Goal: Information Seeking & Learning: Check status

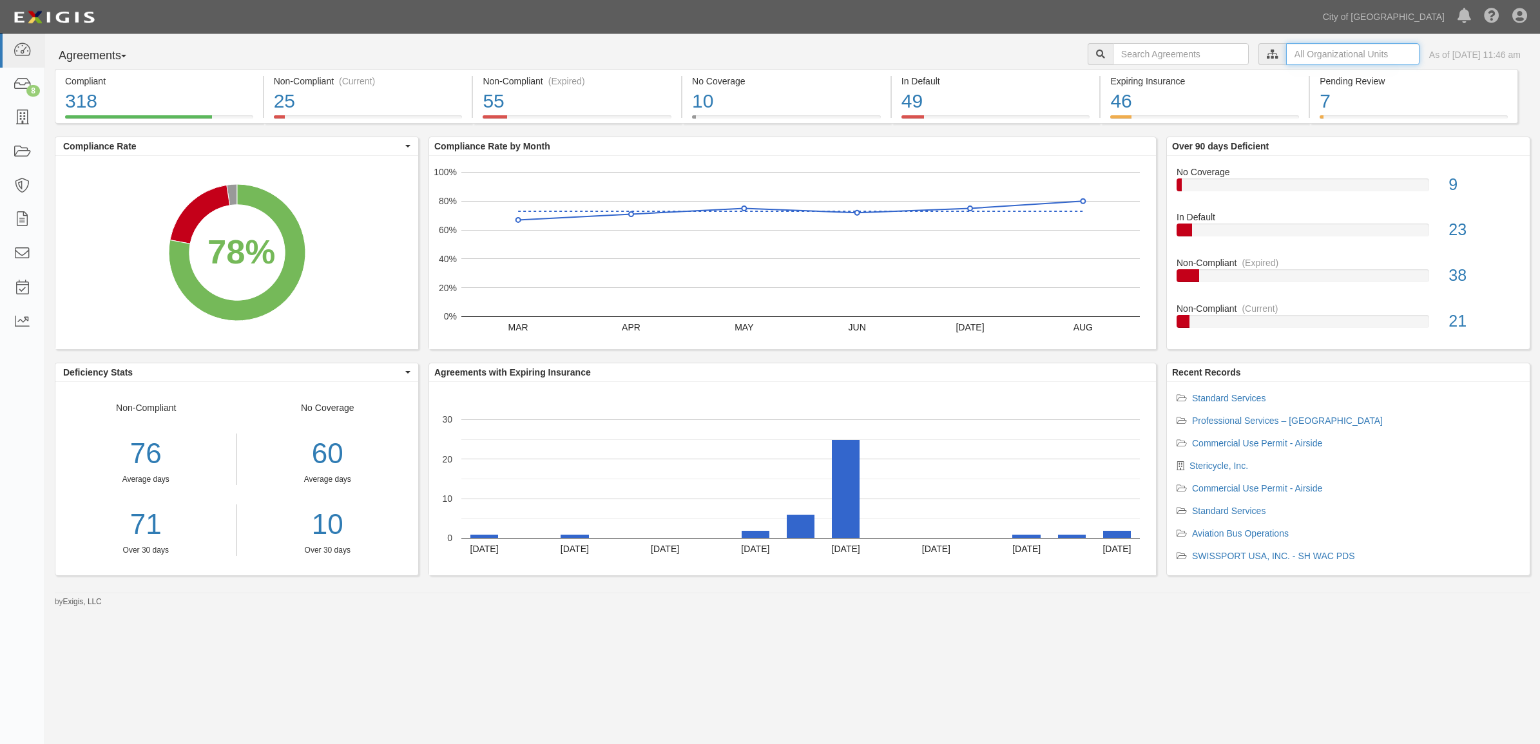
click at [1286, 52] on input "text" at bounding box center [1352, 54] width 133 height 22
click at [1133, 77] on icon at bounding box center [1137, 78] width 9 height 6
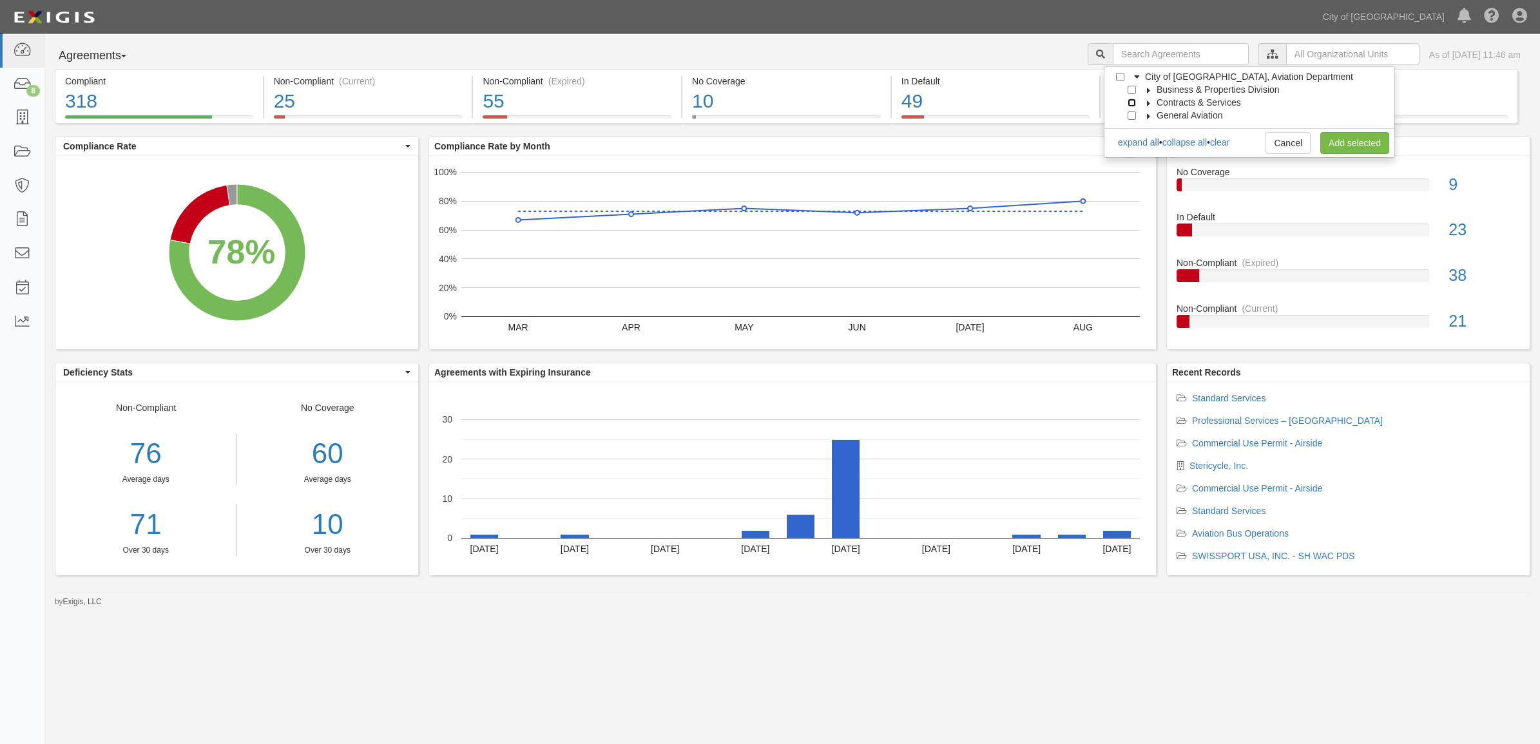
click at [1132, 104] on input "Contracts & Services" at bounding box center [1132, 103] width 8 height 8
checkbox input "true"
click at [1352, 142] on link "Add selected" at bounding box center [1355, 143] width 69 height 22
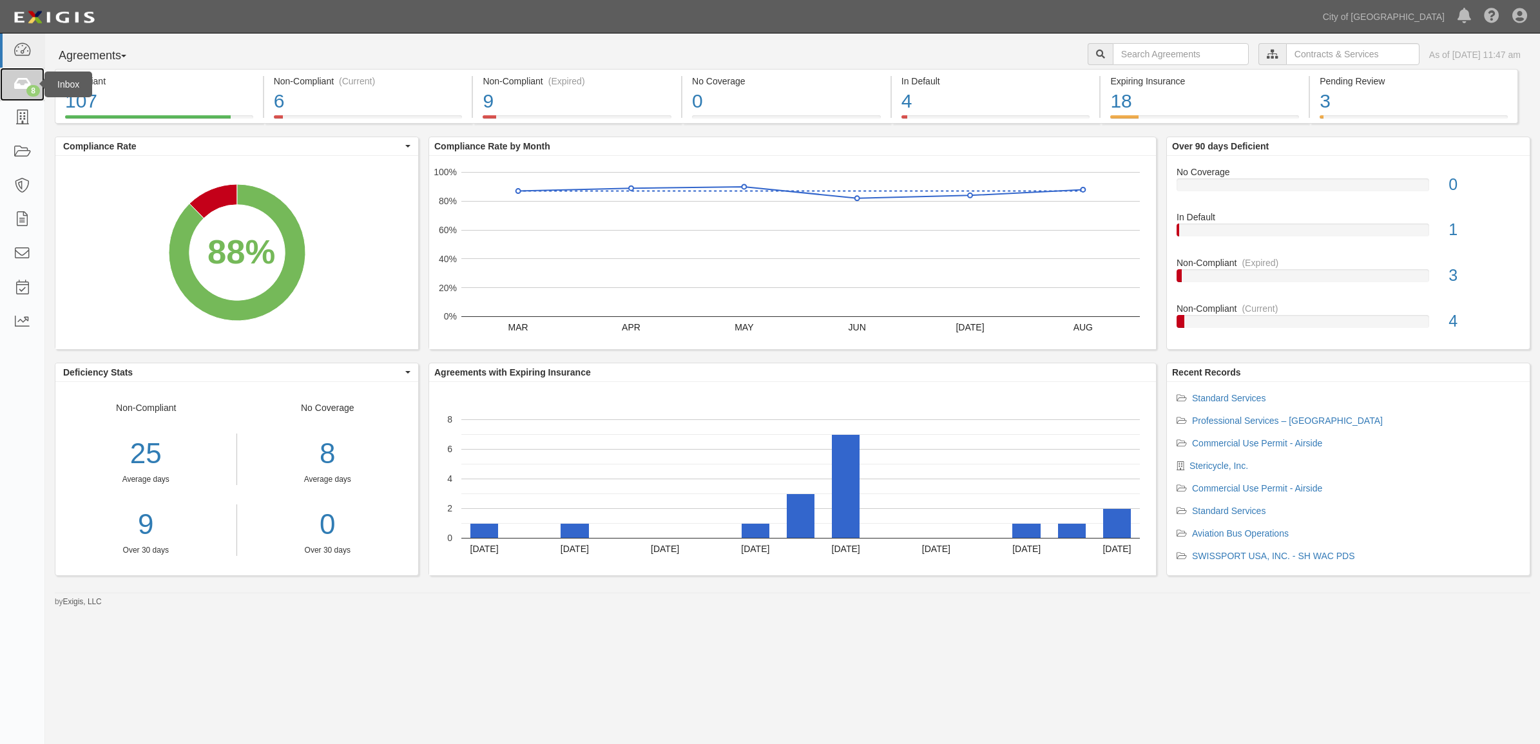
click at [17, 79] on icon at bounding box center [22, 84] width 18 height 15
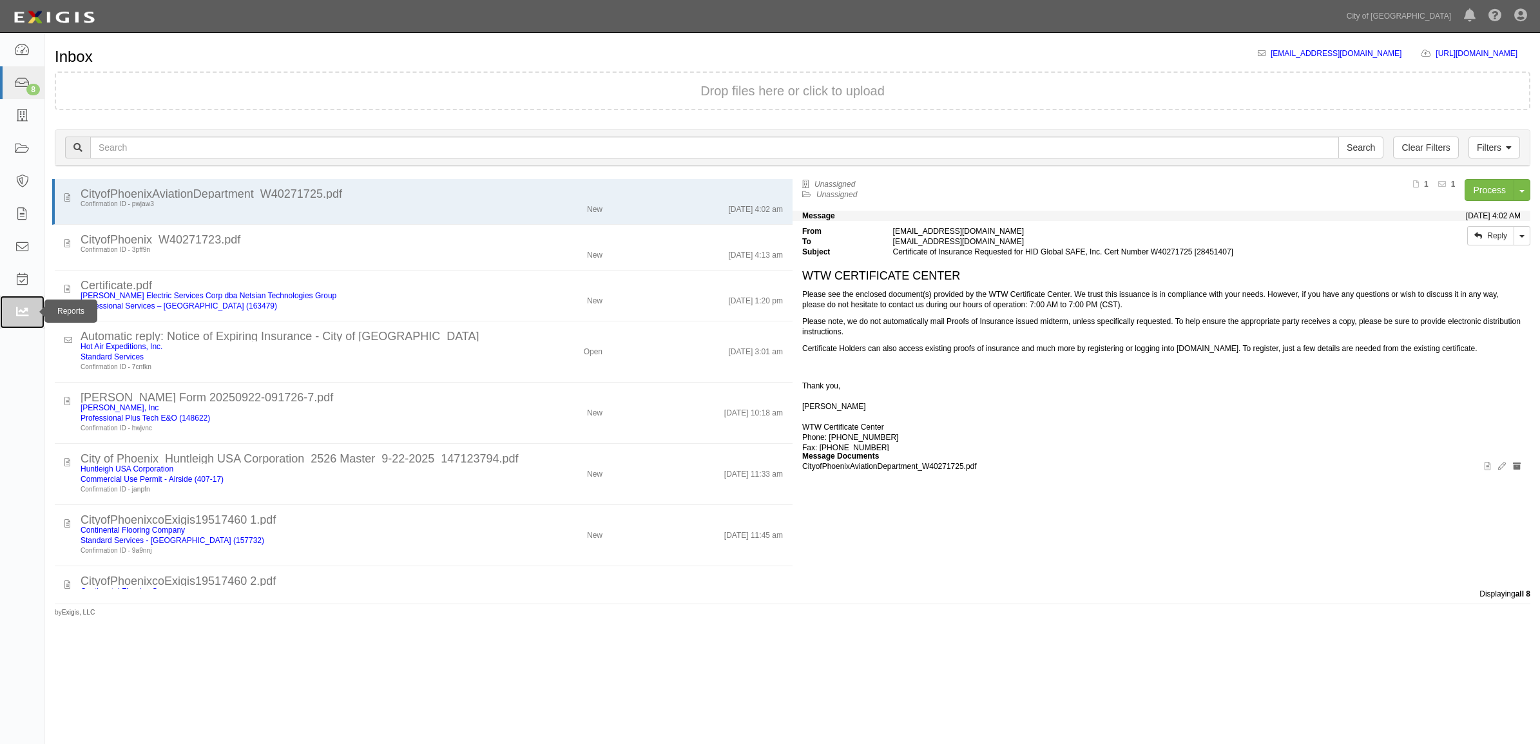
click at [23, 306] on icon at bounding box center [21, 312] width 15 height 12
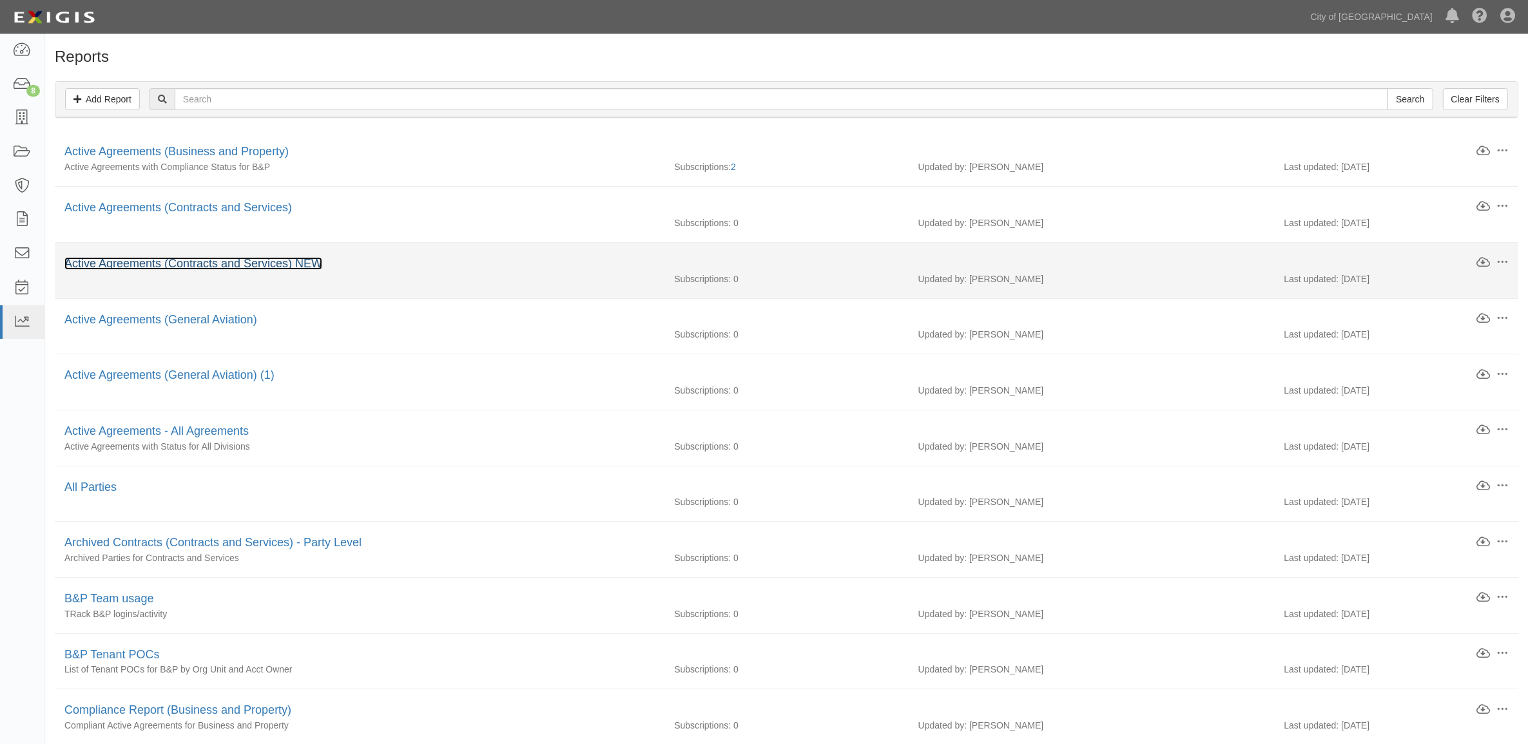
click at [211, 259] on link "Active Agreements (Contracts and Services) NEW" at bounding box center [193, 263] width 258 height 13
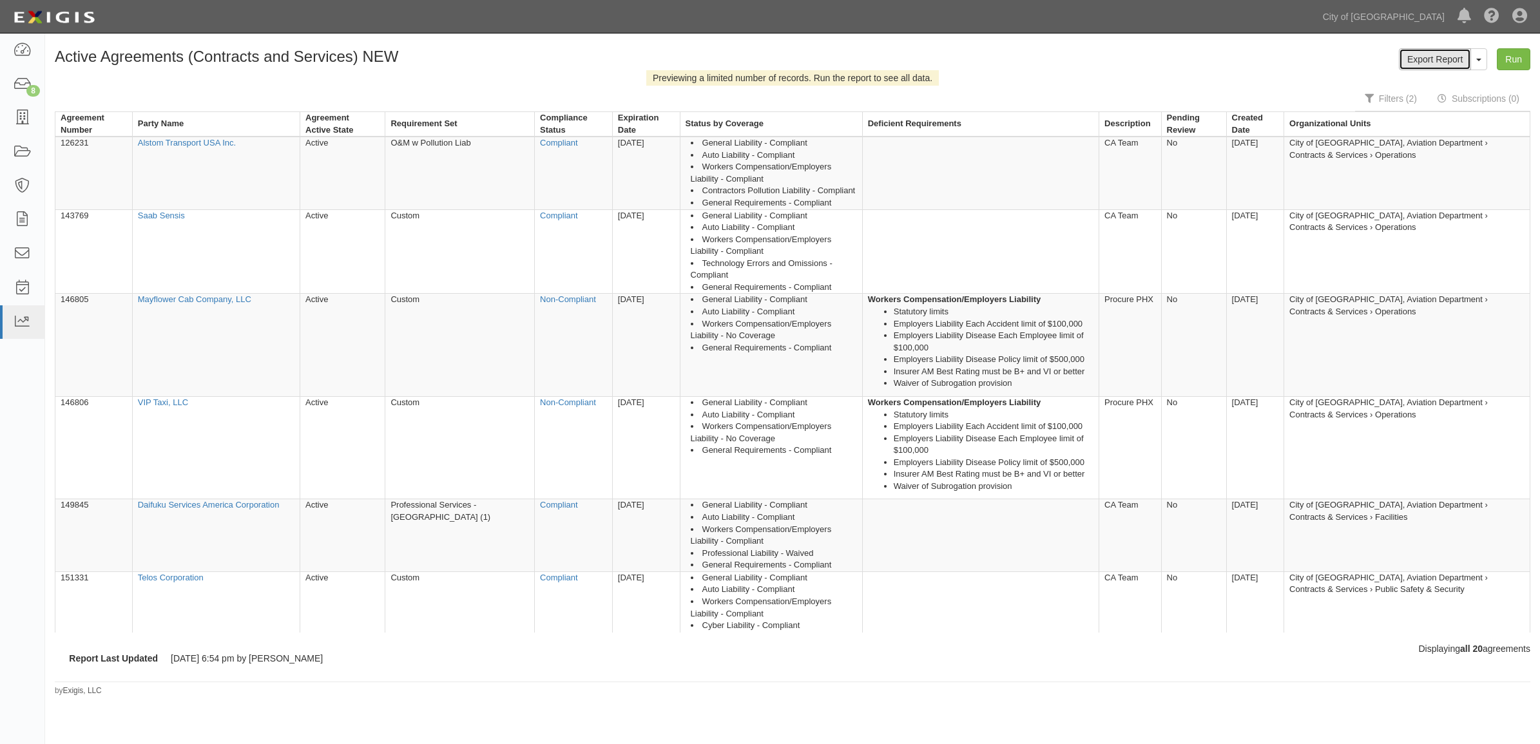
click at [1438, 52] on link "Export Report" at bounding box center [1435, 59] width 72 height 22
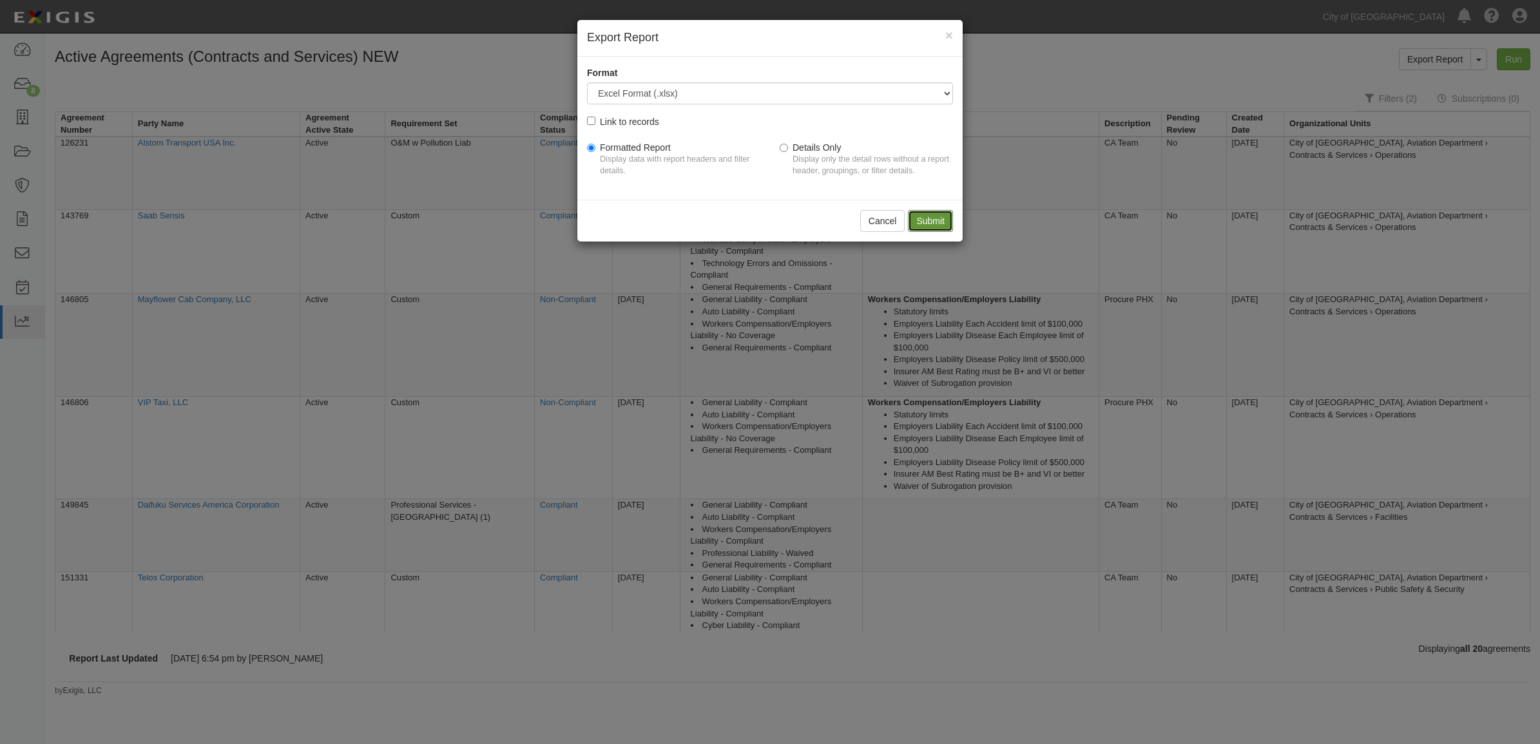
click at [924, 216] on input "Submit" at bounding box center [930, 221] width 45 height 22
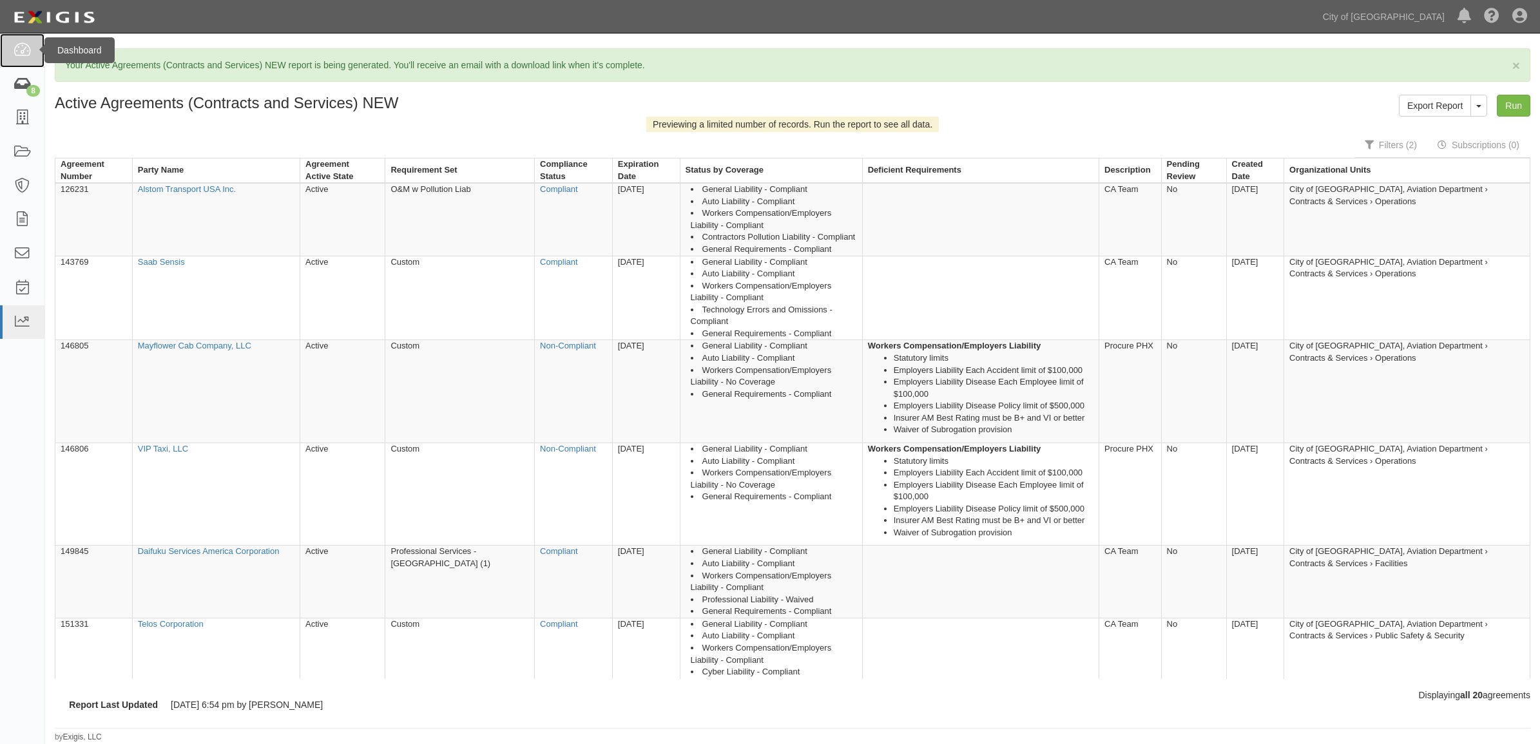
click at [17, 52] on icon at bounding box center [22, 50] width 18 height 15
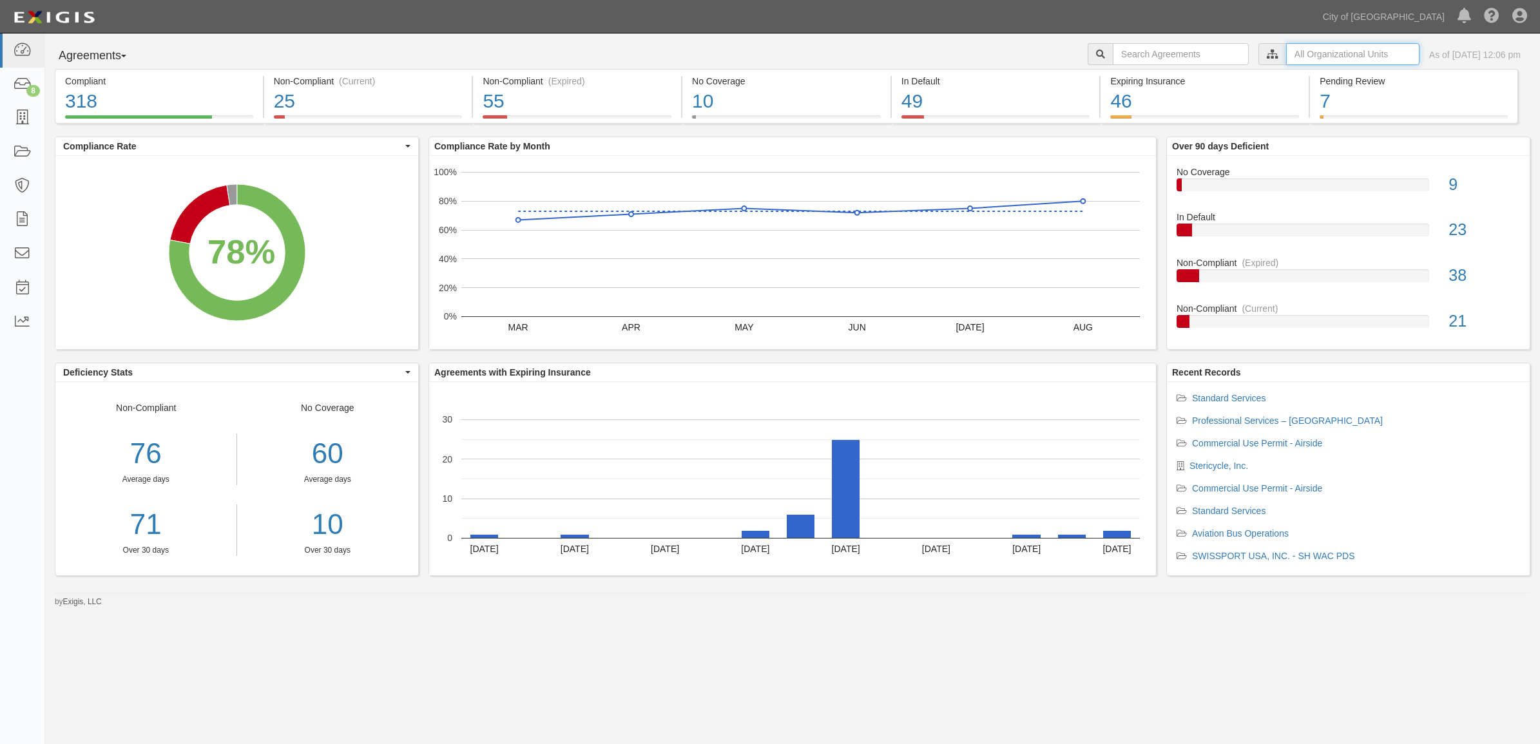
click at [1286, 55] on input "text" at bounding box center [1352, 54] width 133 height 22
click at [1133, 76] on icon at bounding box center [1137, 78] width 9 height 6
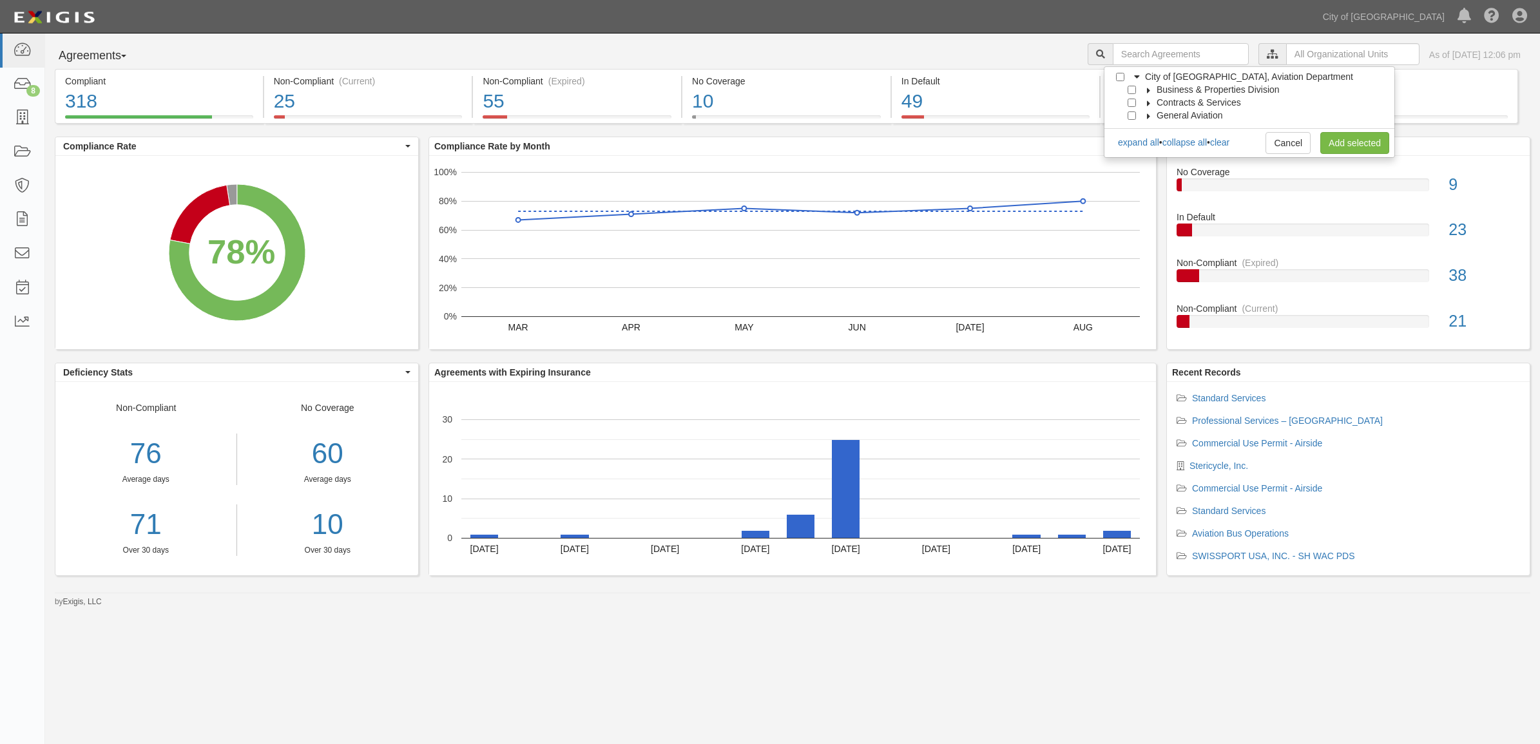
click at [1126, 99] on li "Contracts & Services" at bounding box center [1250, 102] width 290 height 13
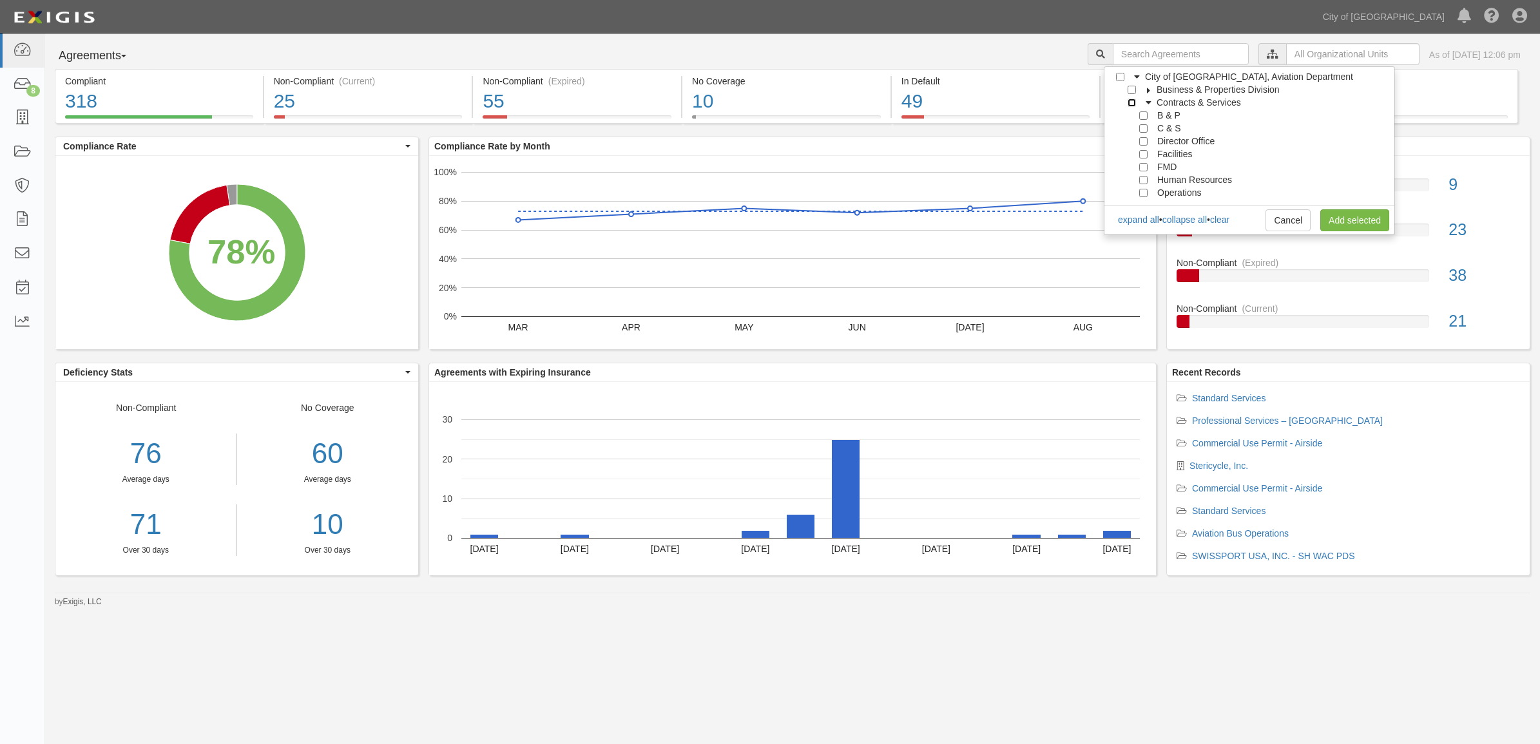
click at [1132, 99] on input "Contracts & Services" at bounding box center [1132, 103] width 8 height 8
checkbox input "true"
click at [1370, 220] on link "Add selected" at bounding box center [1355, 220] width 69 height 22
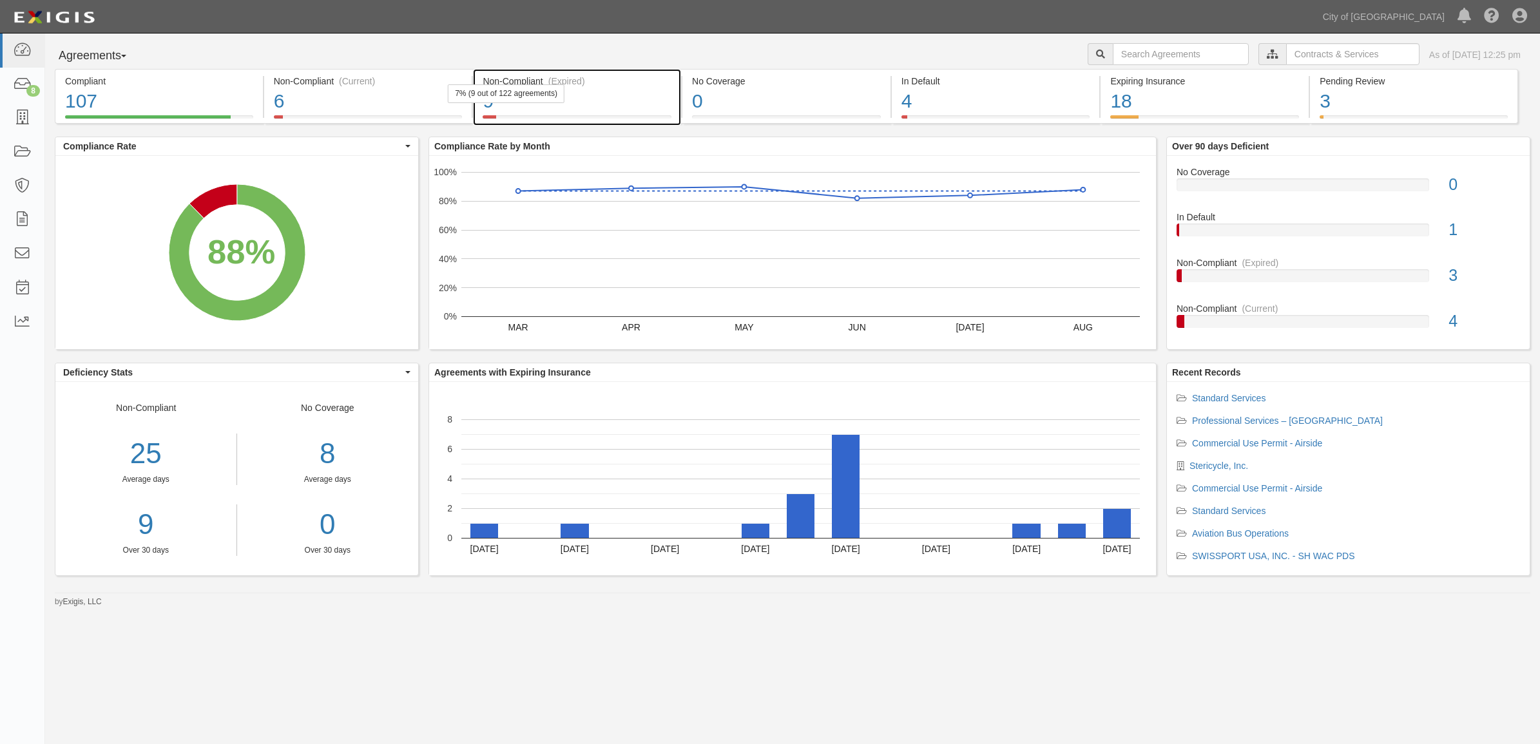
click at [478, 101] on div "7% (9 out of 122 agreements)" at bounding box center [506, 93] width 117 height 19
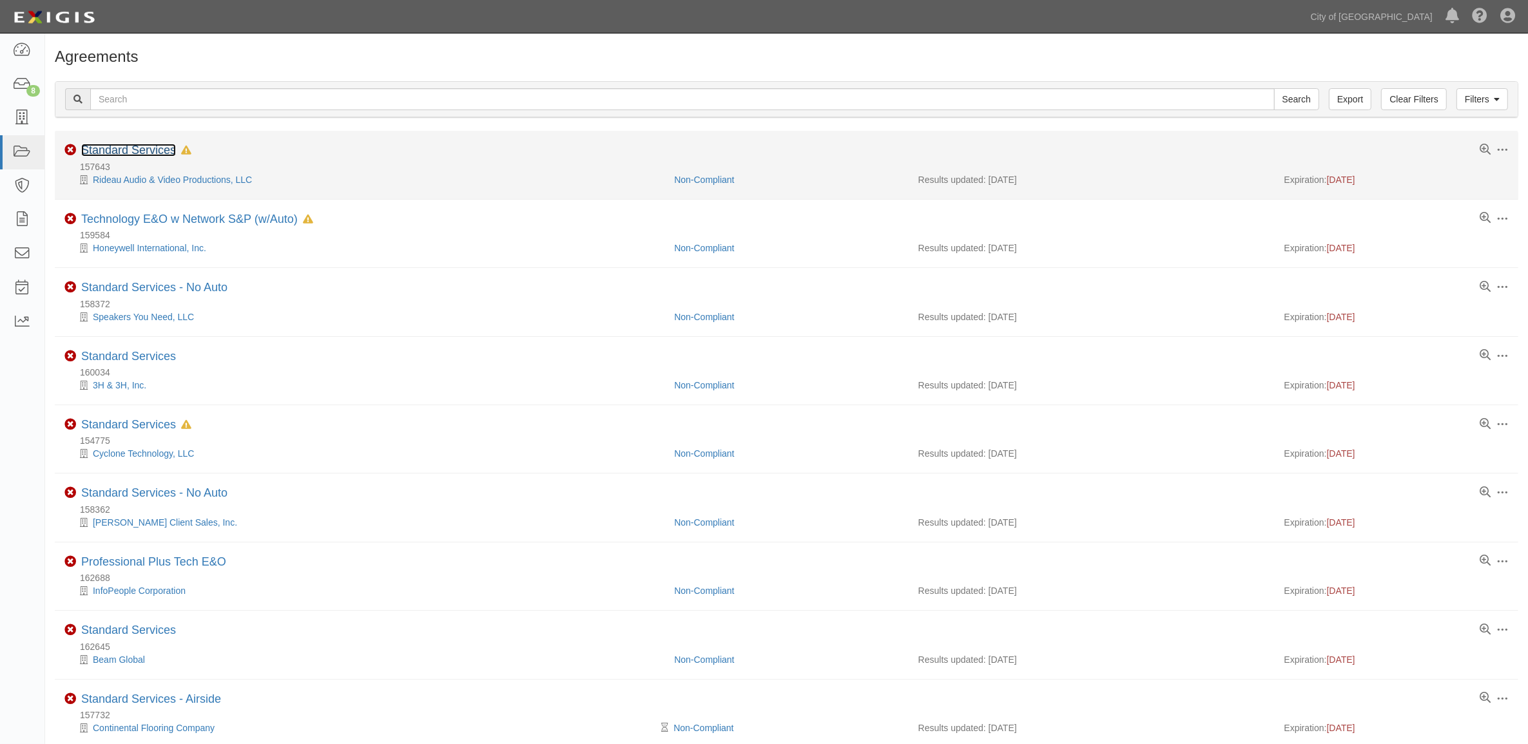
click at [132, 147] on link "Standard Services" at bounding box center [128, 150] width 95 height 13
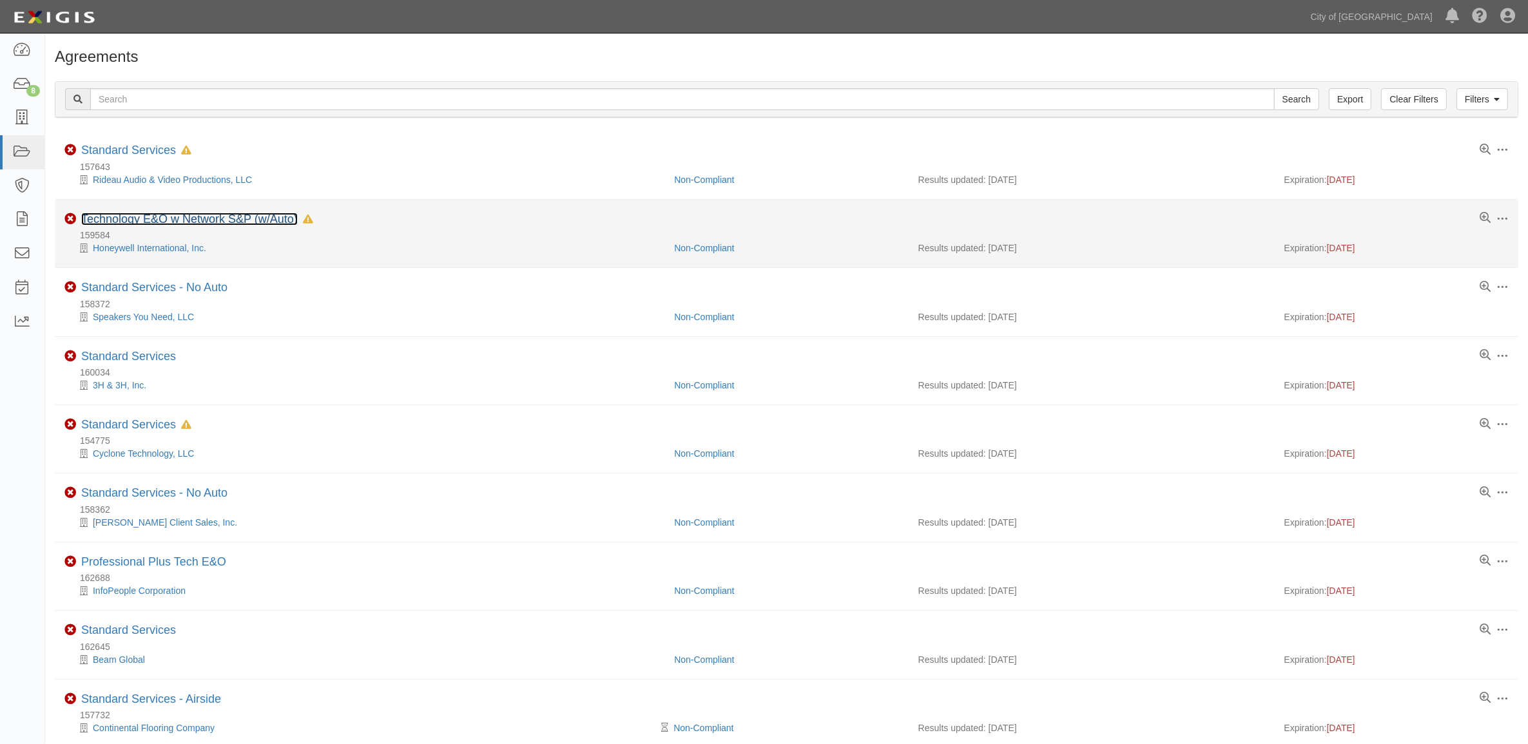
click at [142, 217] on link "Technology E&O w Network S&P (w/Auto)" at bounding box center [189, 219] width 217 height 13
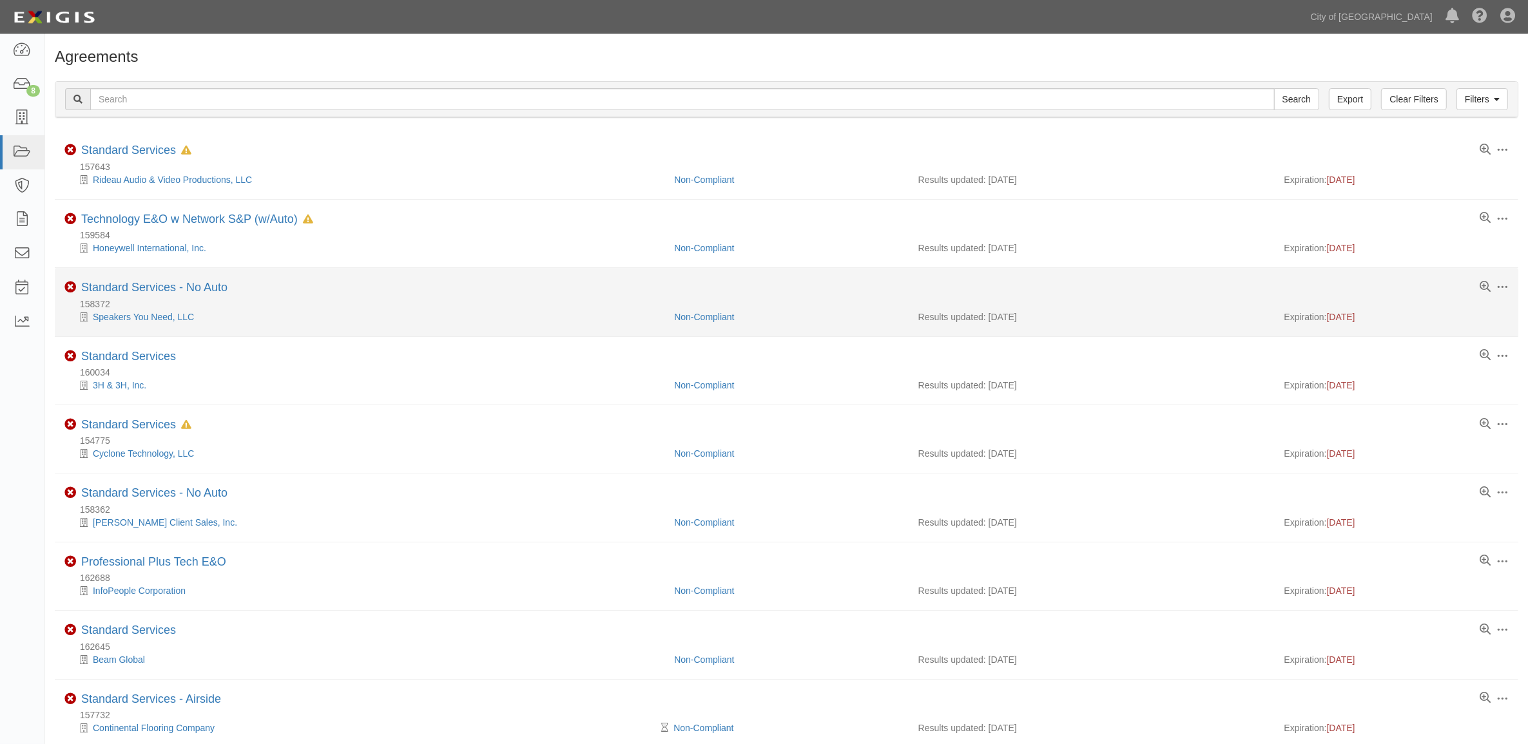
click at [124, 280] on li "Toggle Agreement Dropdown Edit Log activity Add task Send message Archive Non-C…" at bounding box center [787, 302] width 1464 height 68
click at [124, 287] on link "Standard Services - No Auto" at bounding box center [154, 287] width 146 height 13
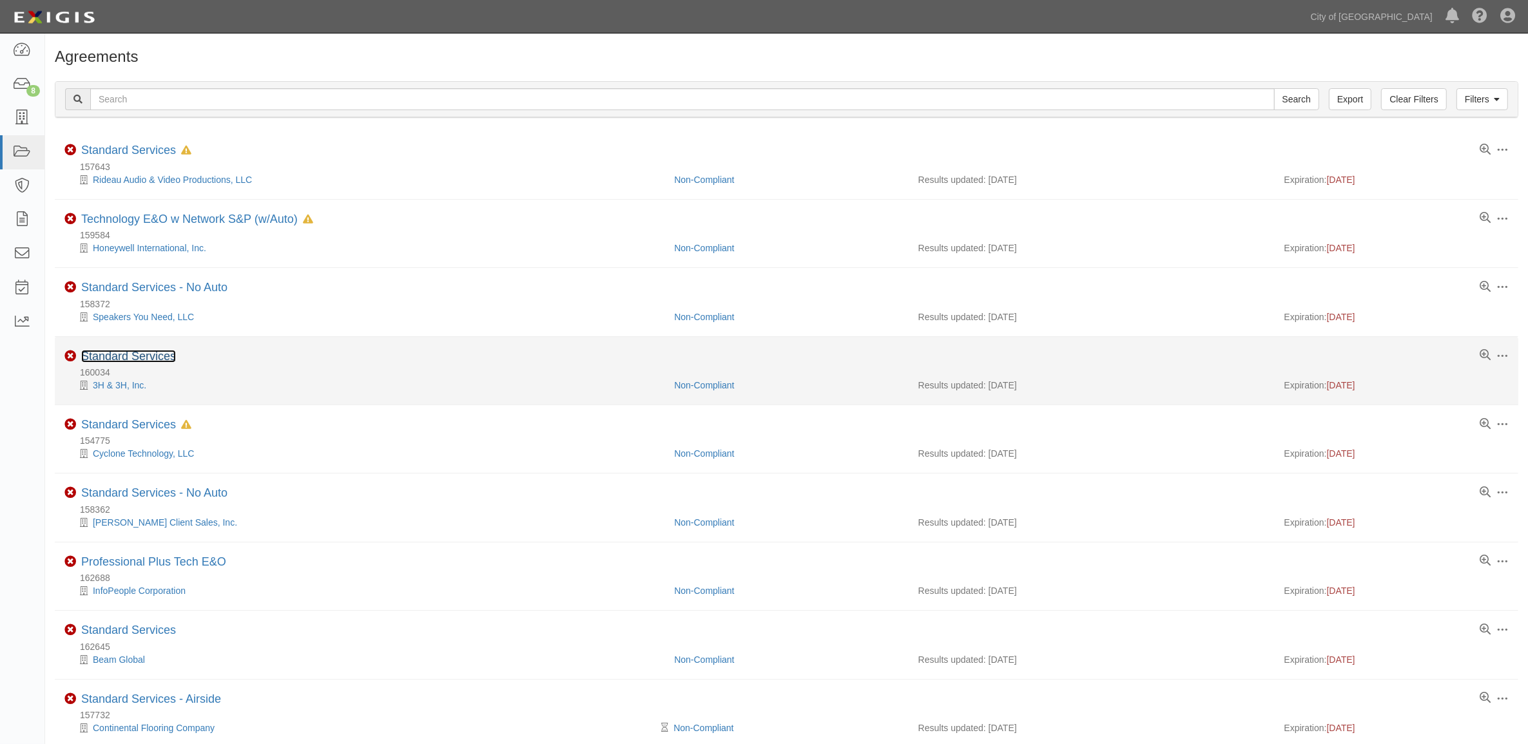
click at [113, 356] on link "Standard Services" at bounding box center [128, 356] width 95 height 13
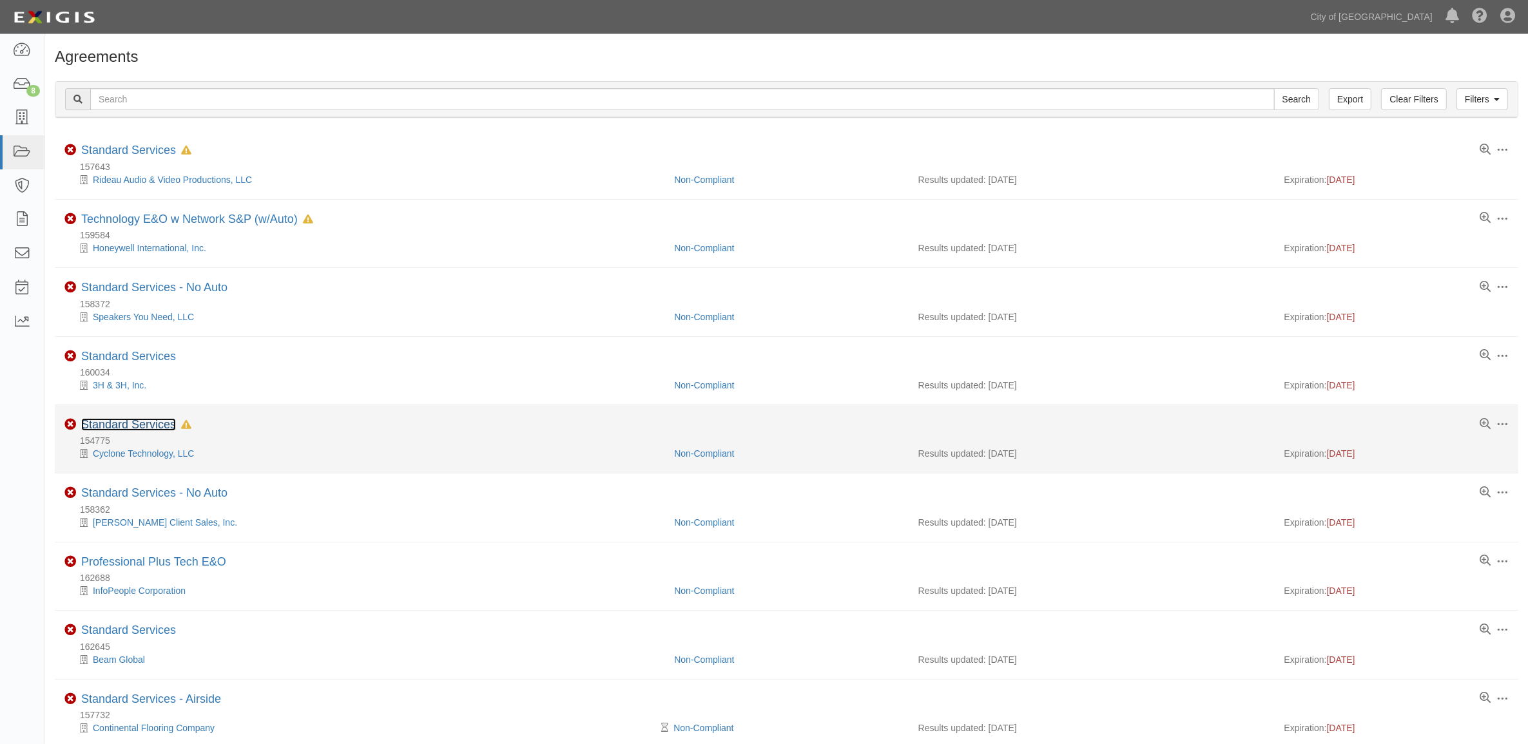
click at [130, 420] on link "Standard Services" at bounding box center [128, 424] width 95 height 13
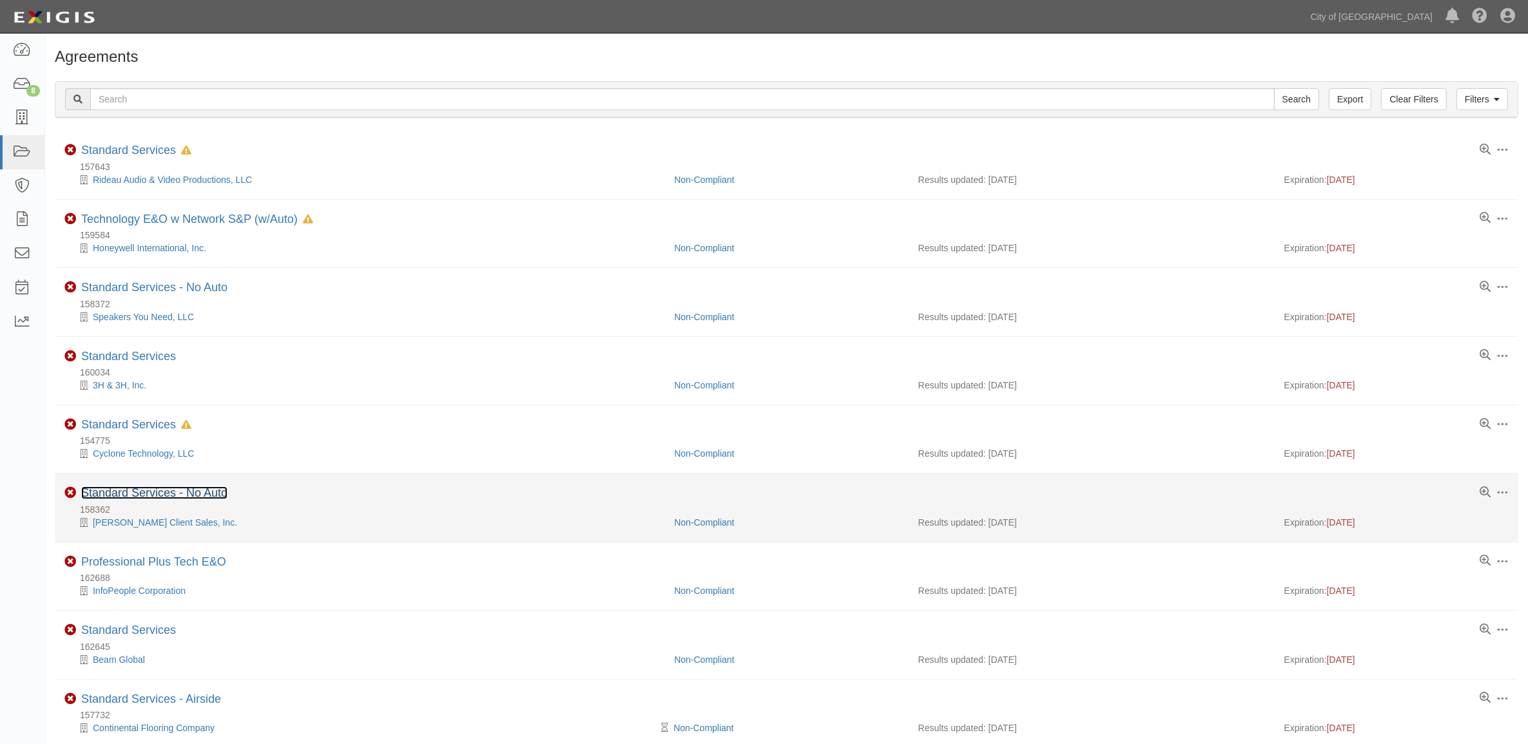
click at [153, 491] on link "Standard Services - No Auto" at bounding box center [154, 493] width 146 height 13
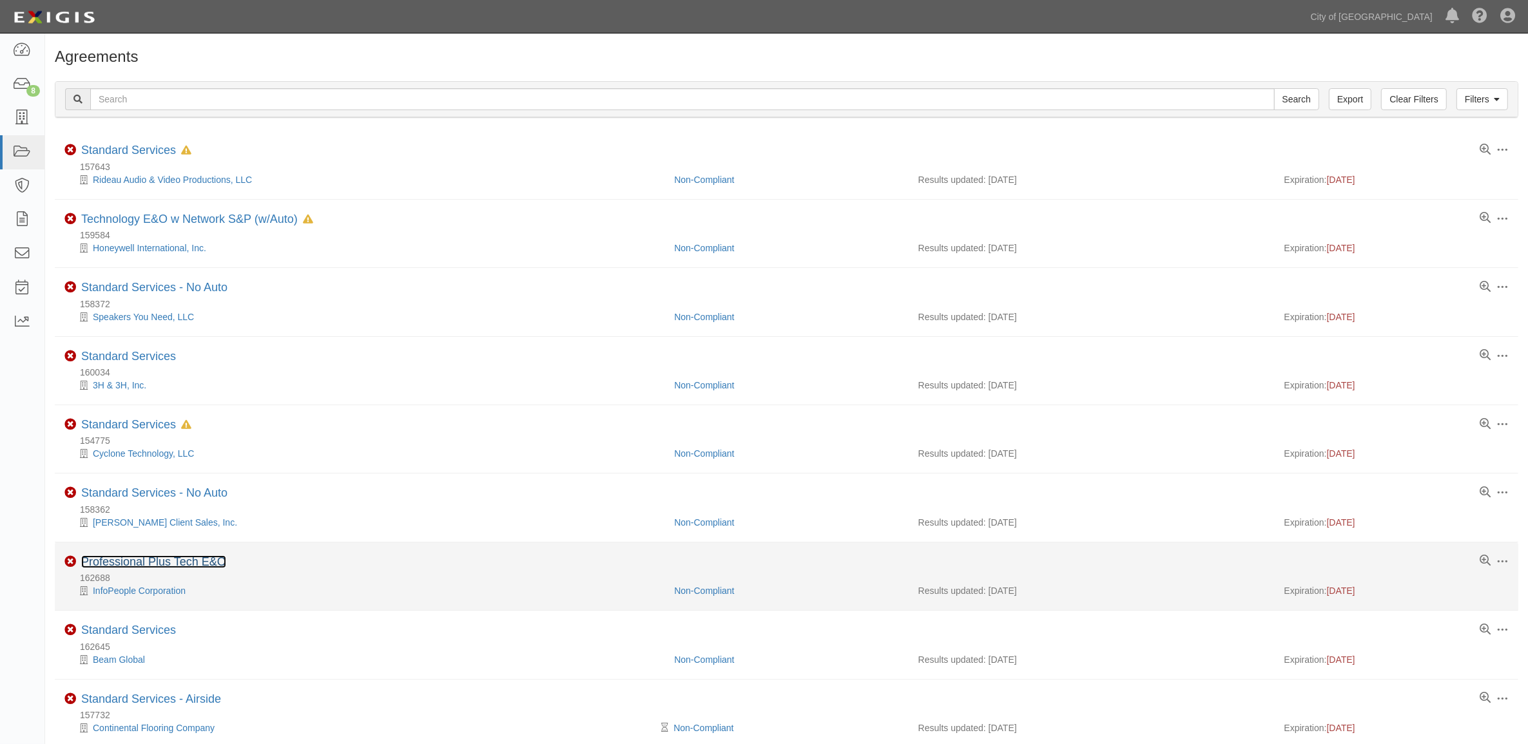
click at [148, 562] on link "Professional Plus Tech E&O" at bounding box center [153, 562] width 145 height 13
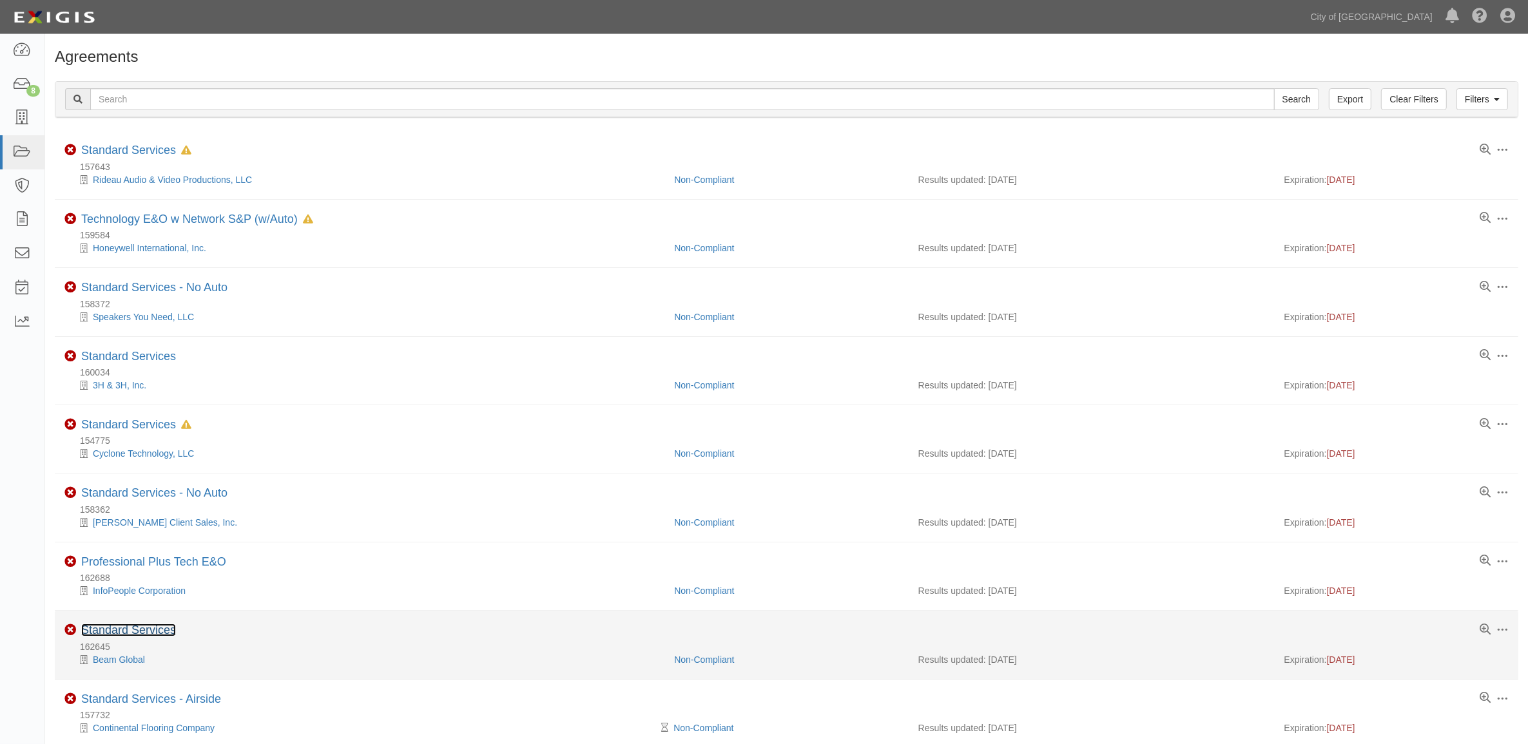
click at [115, 635] on link "Standard Services" at bounding box center [128, 630] width 95 height 13
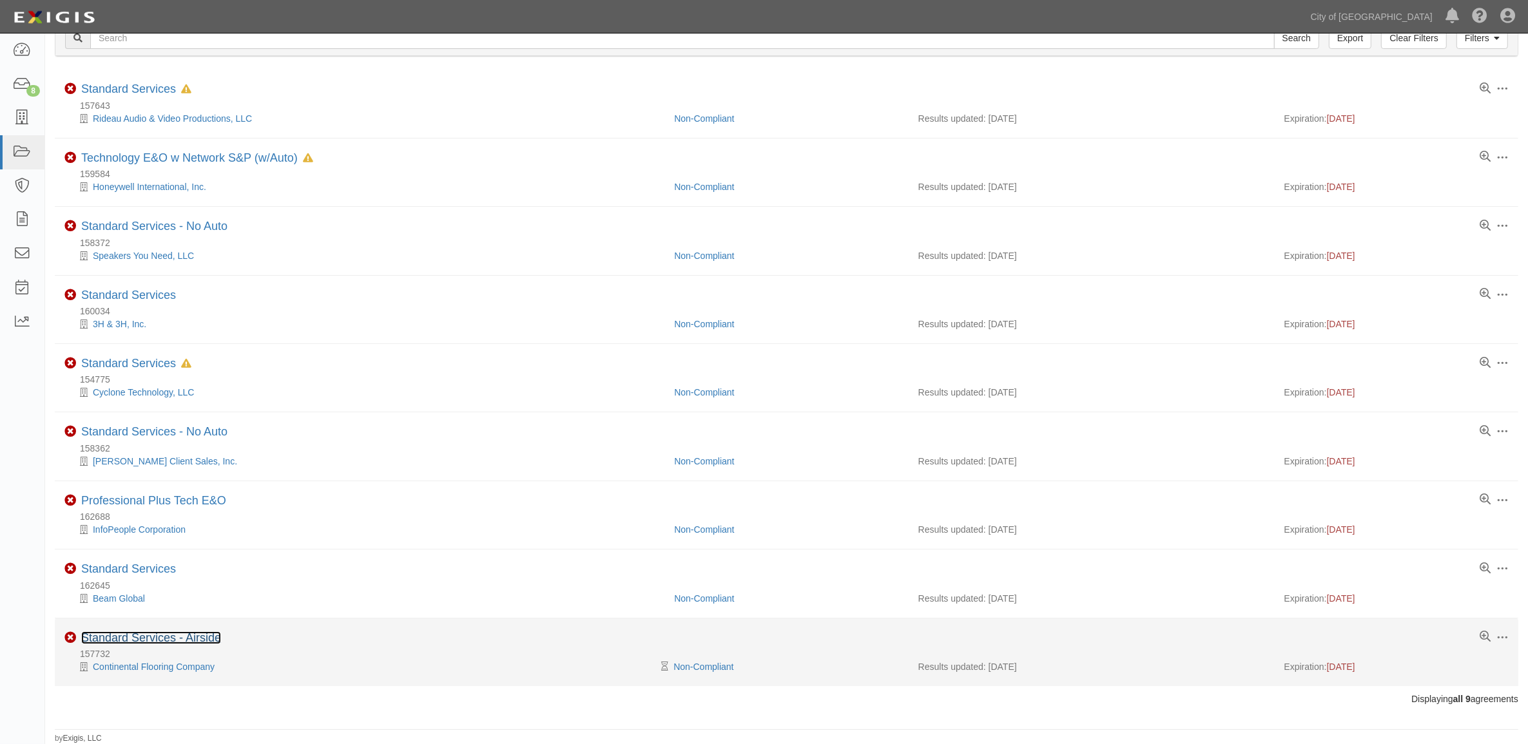
click at [142, 632] on link "Standard Services - Airside" at bounding box center [151, 638] width 140 height 13
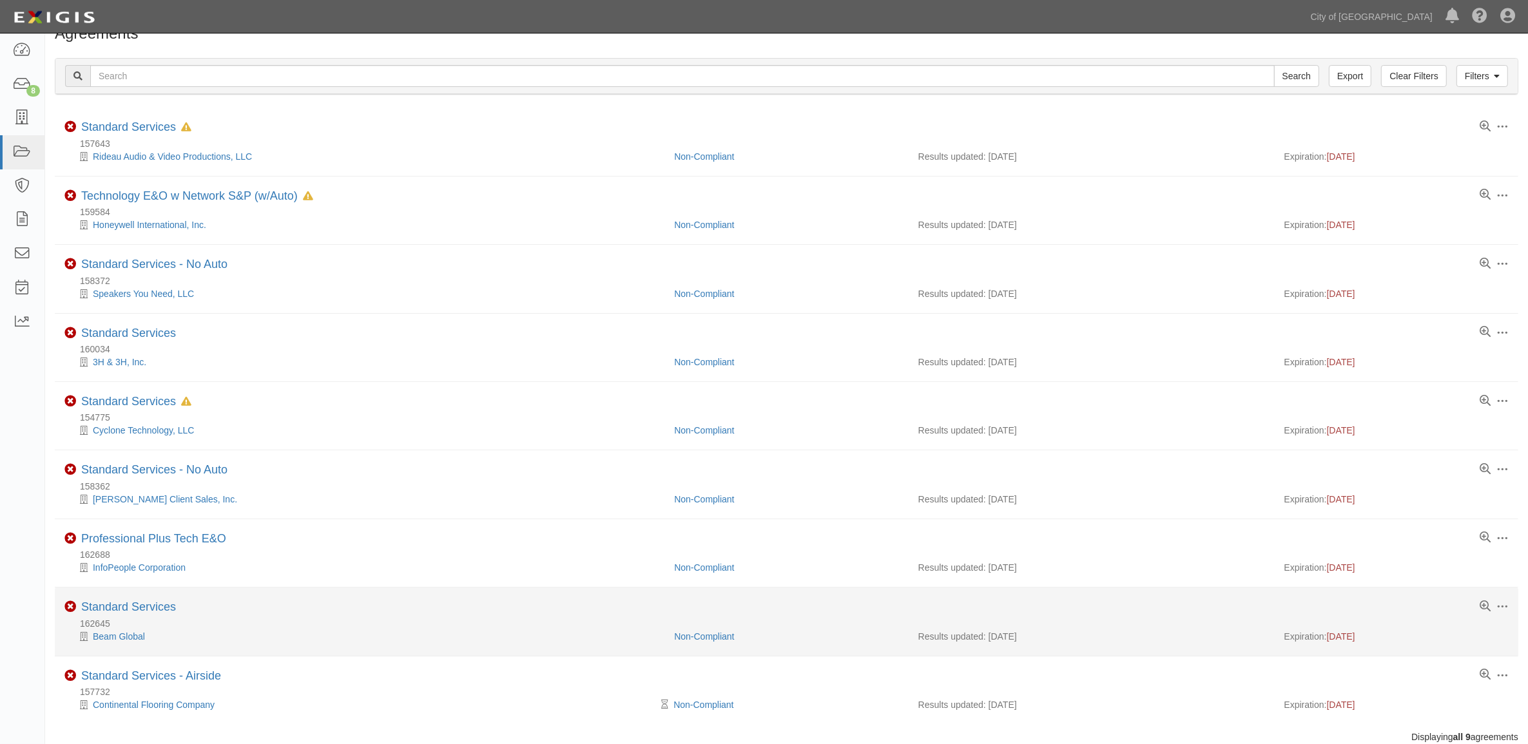
scroll to position [0, 0]
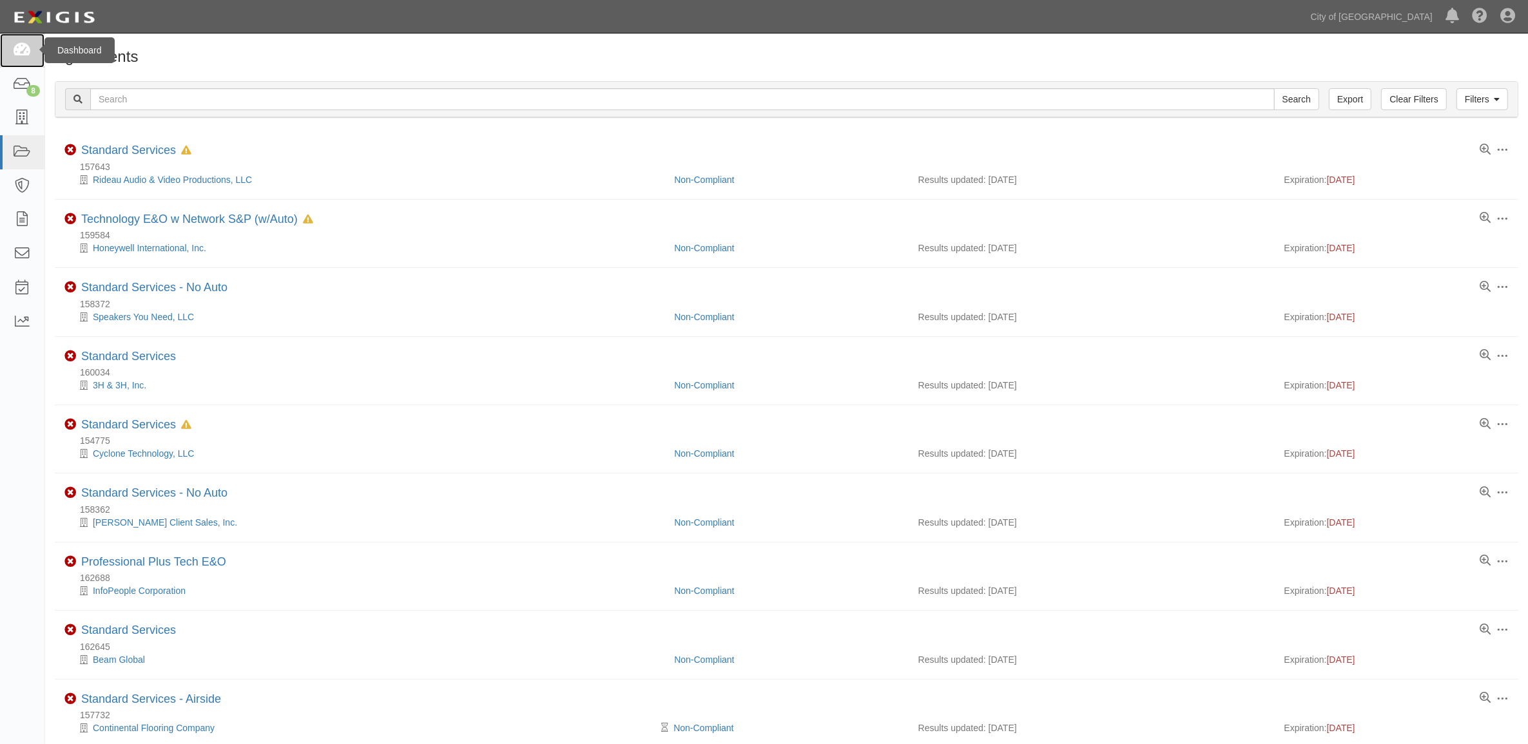
click at [14, 43] on icon at bounding box center [22, 50] width 18 height 15
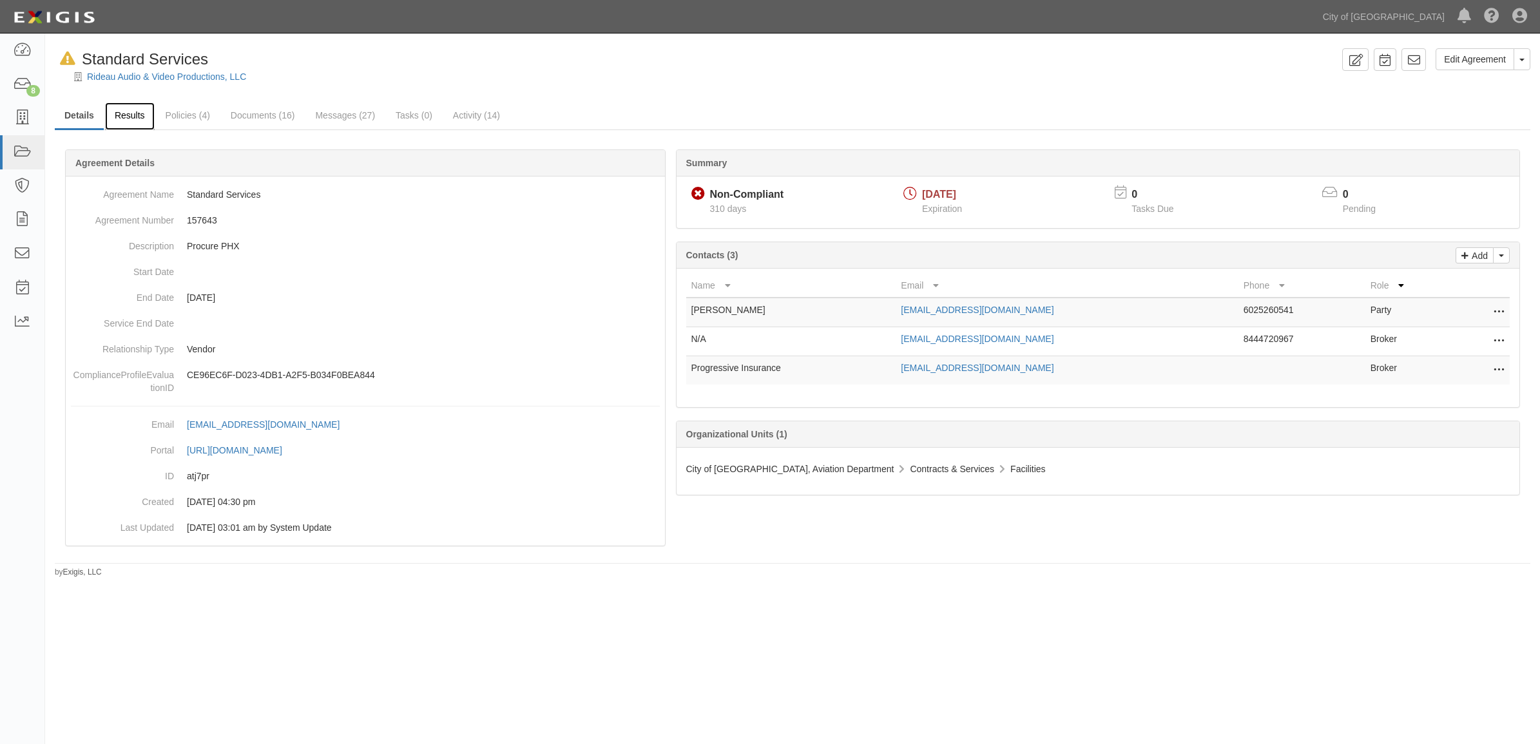
click at [126, 117] on link "Results" at bounding box center [130, 116] width 50 height 28
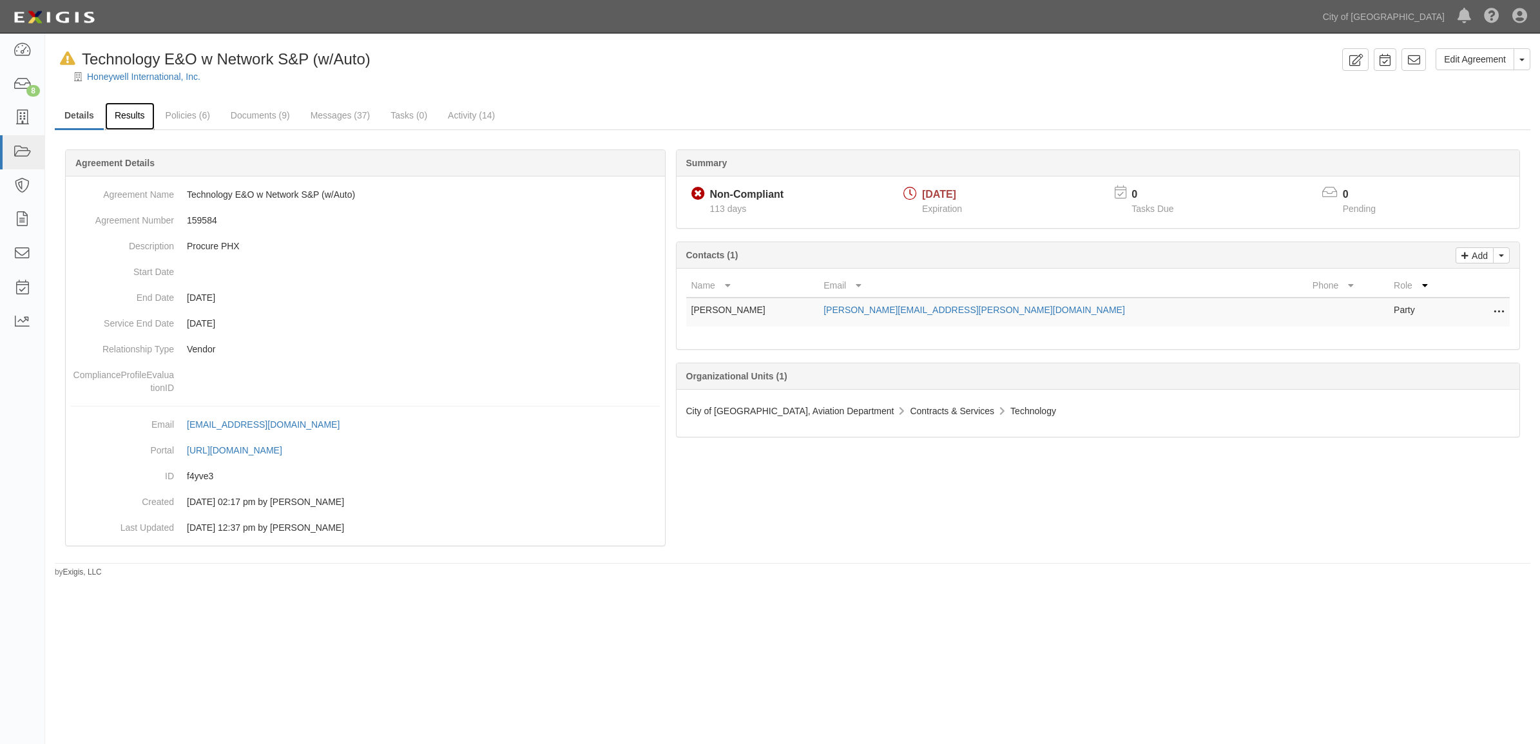
click at [139, 122] on link "Results" at bounding box center [130, 116] width 50 height 28
click at [126, 106] on link "Results" at bounding box center [130, 116] width 50 height 28
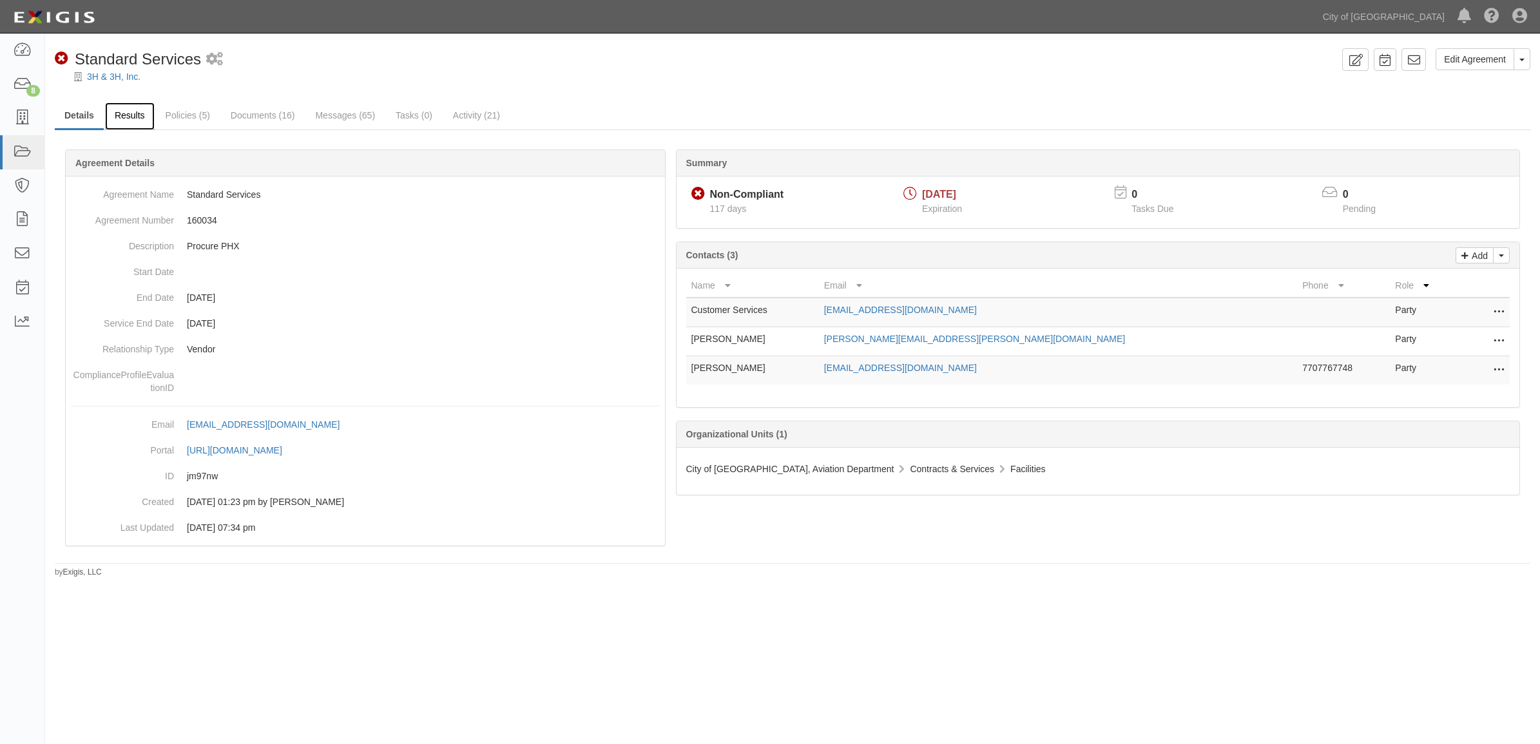
click at [122, 126] on link "Results" at bounding box center [130, 116] width 50 height 28
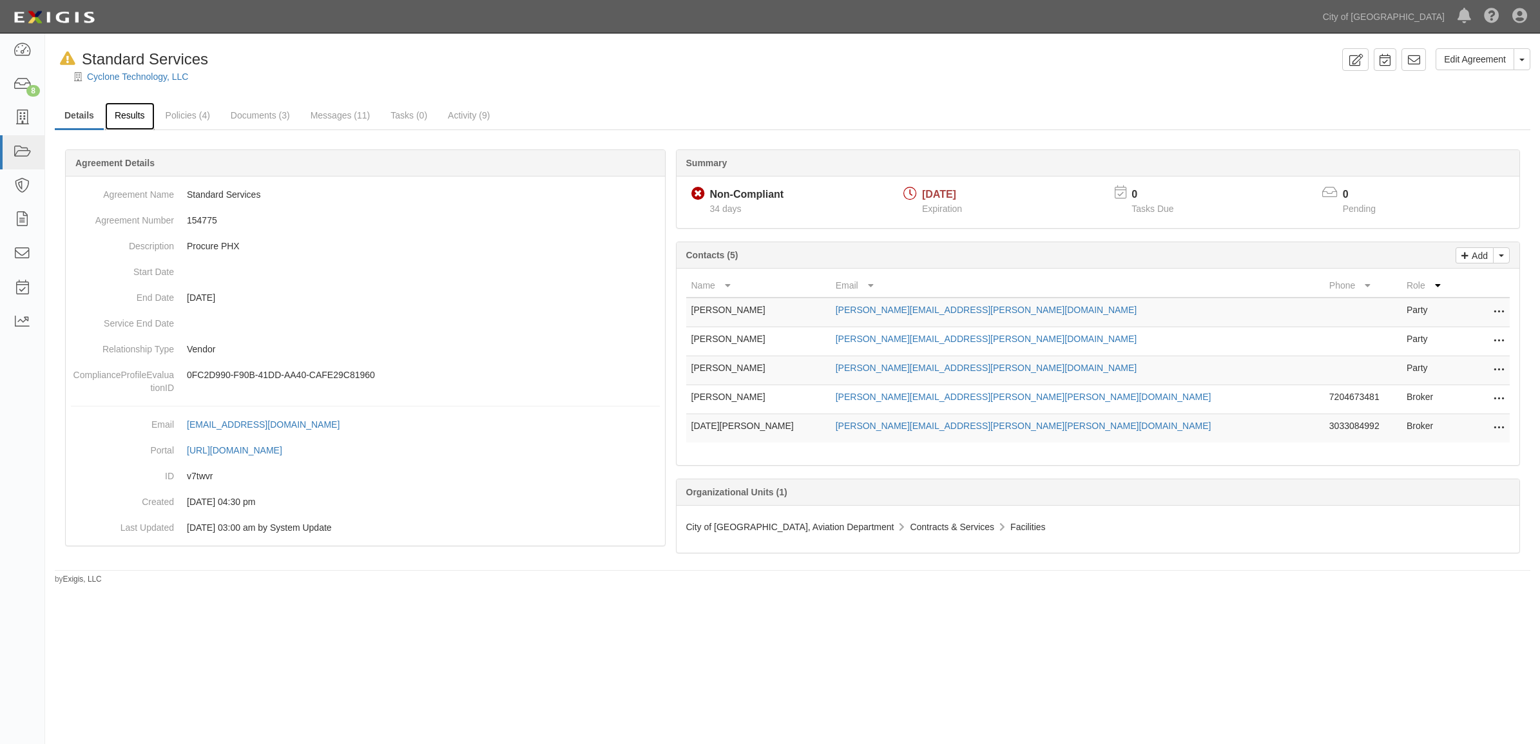
click at [130, 114] on link "Results" at bounding box center [130, 116] width 50 height 28
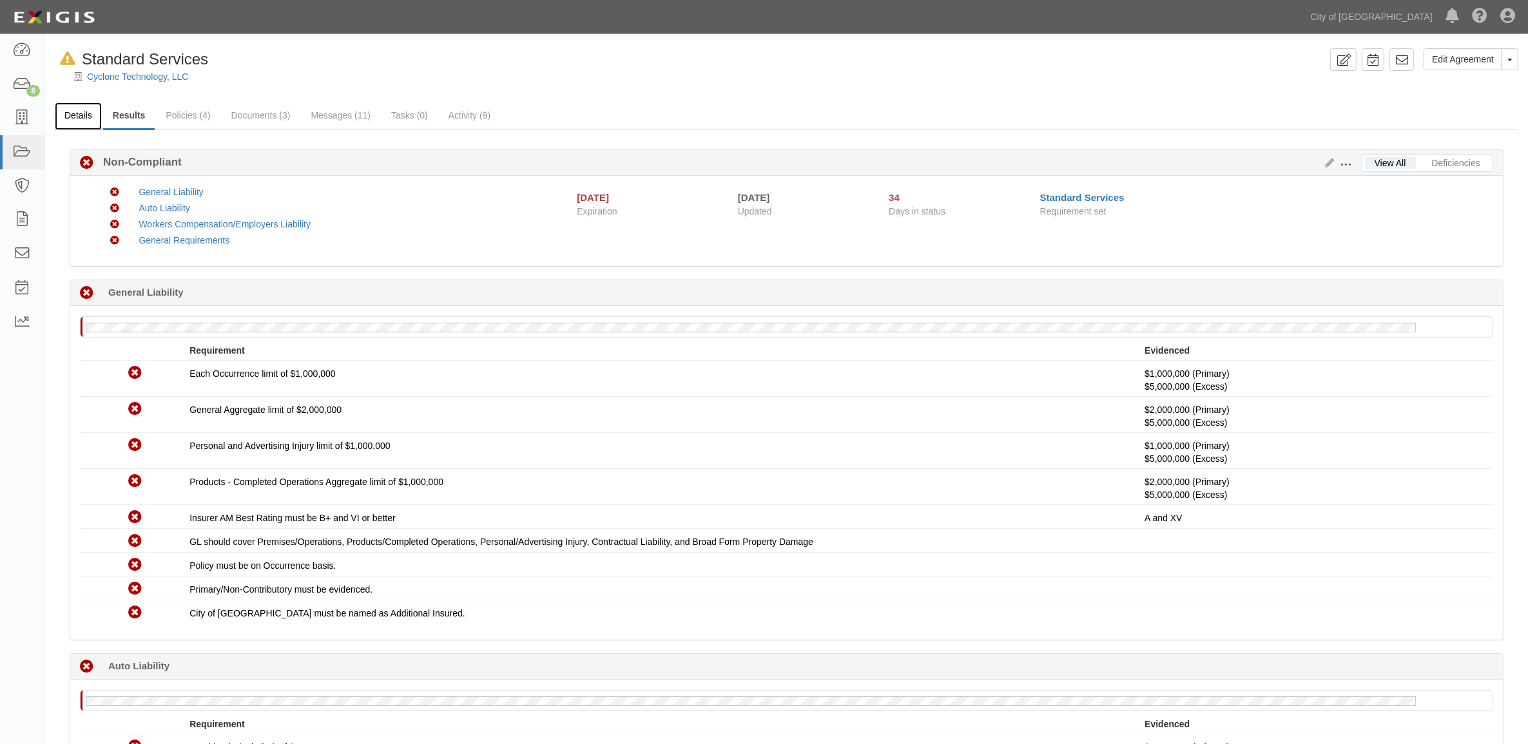
click at [68, 118] on link "Details" at bounding box center [78, 116] width 47 height 28
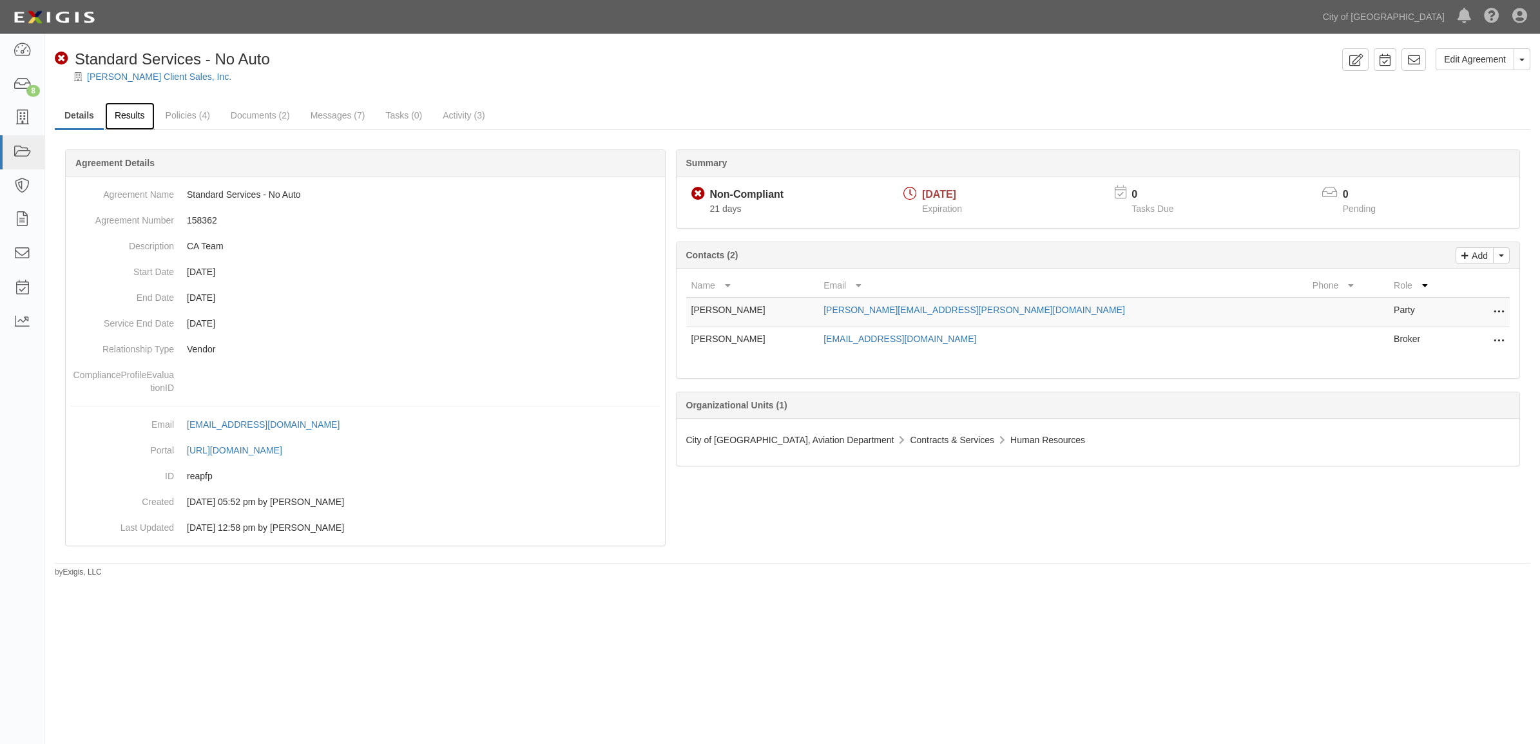
click at [137, 128] on link "Results" at bounding box center [130, 116] width 50 height 28
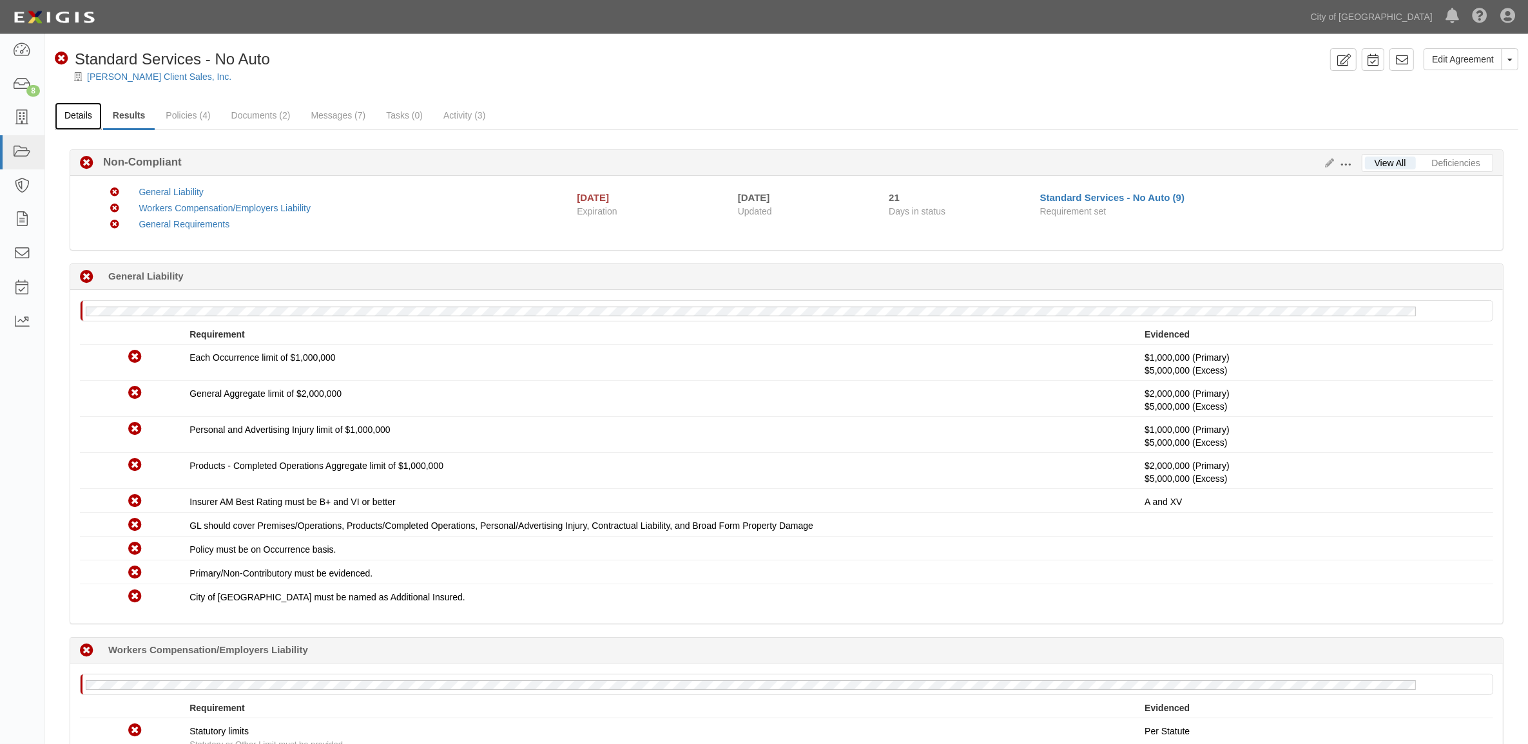
click at [89, 120] on link "Details" at bounding box center [78, 116] width 47 height 28
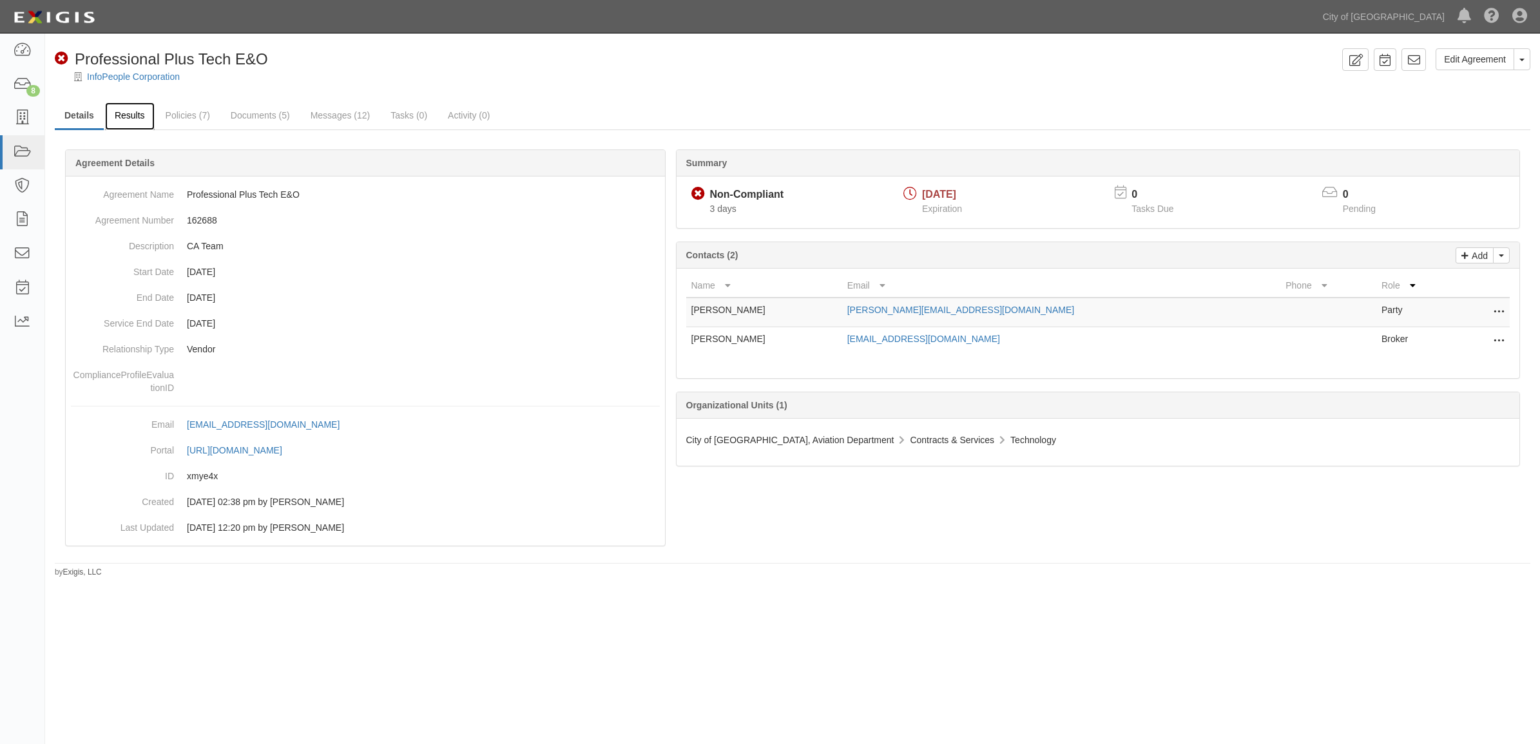
click at [123, 119] on link "Results" at bounding box center [130, 116] width 50 height 28
click at [124, 116] on link "Results" at bounding box center [130, 115] width 50 height 26
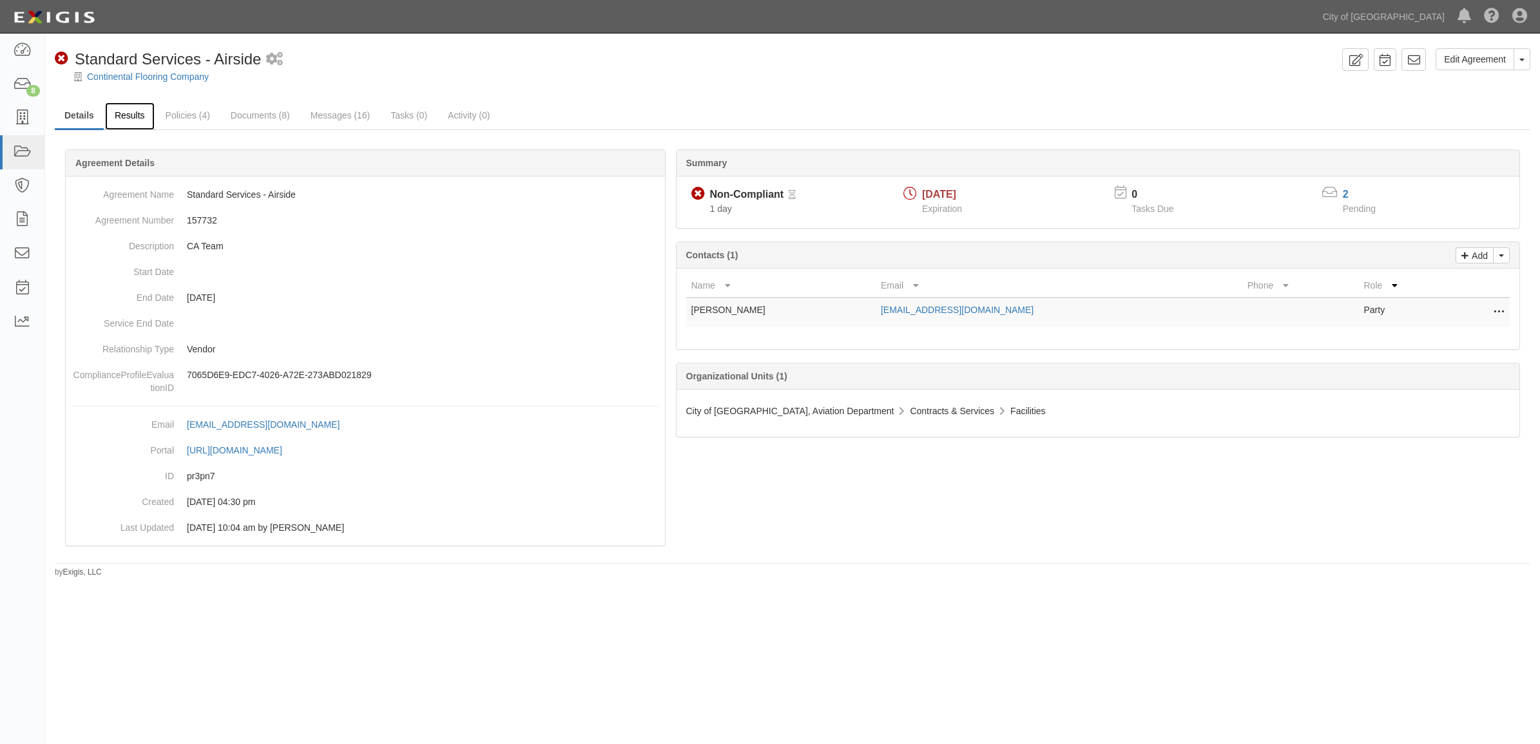
click at [133, 118] on link "Results" at bounding box center [130, 116] width 50 height 28
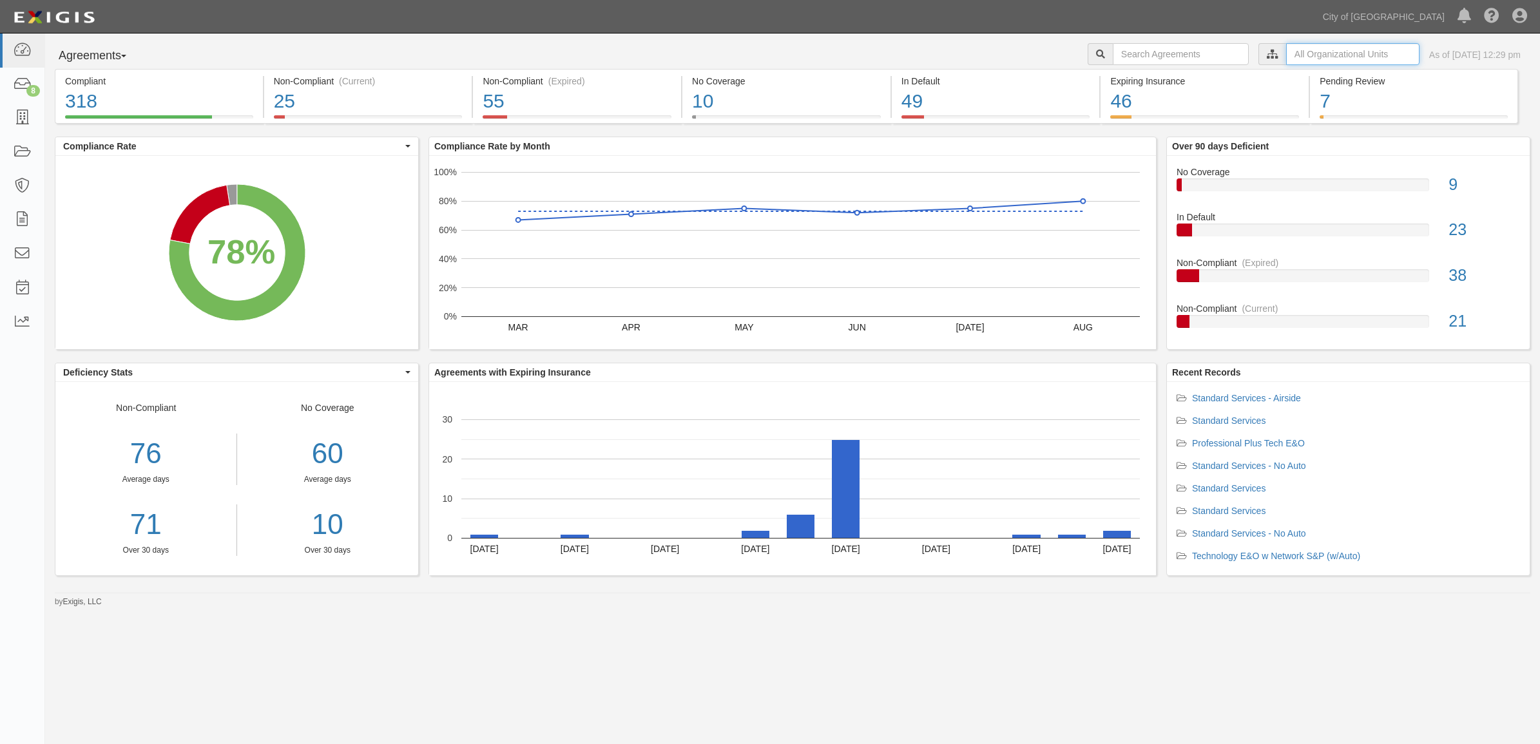
click at [1288, 57] on input "text" at bounding box center [1352, 54] width 133 height 22
click at [1139, 79] on icon at bounding box center [1137, 78] width 9 height 6
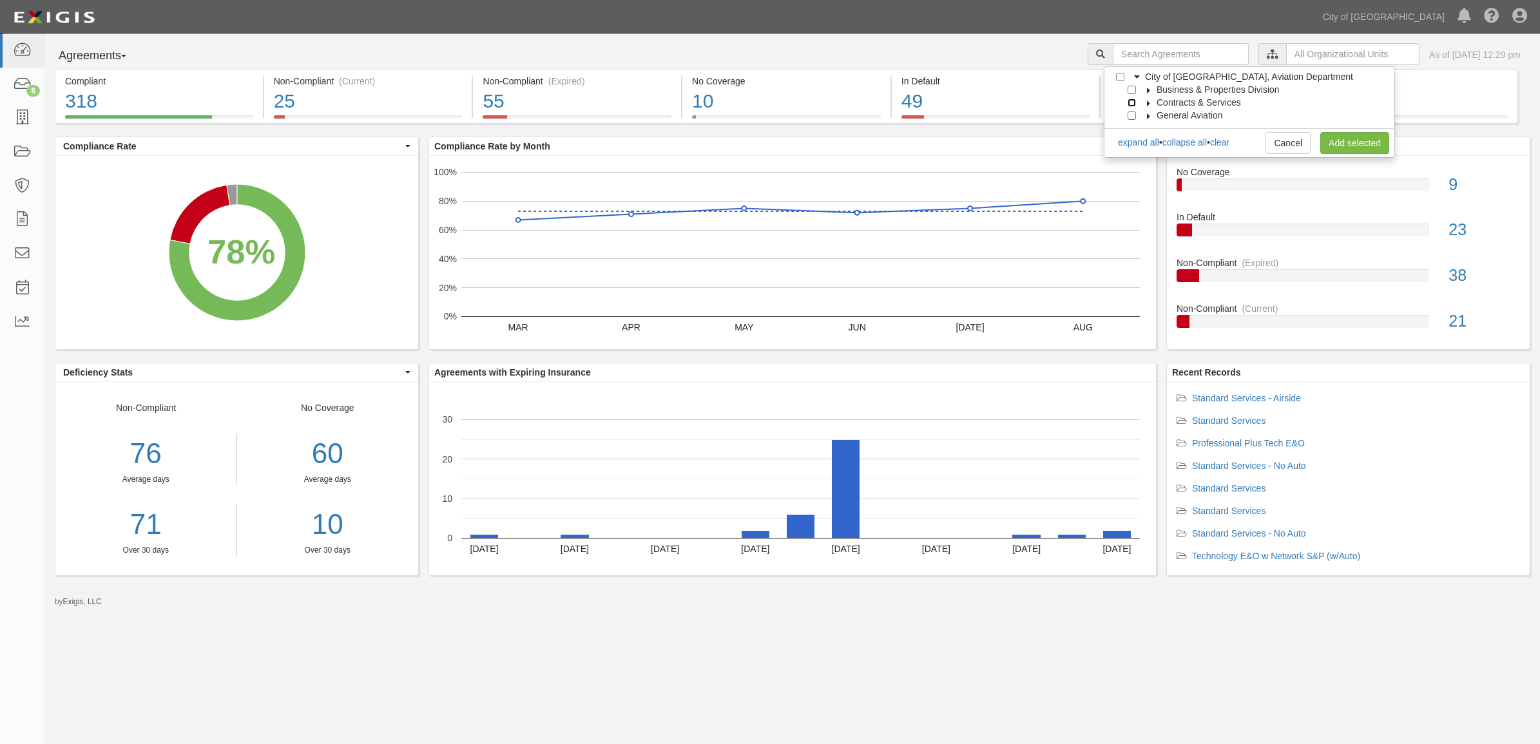
click at [1136, 104] on input "Contracts & Services" at bounding box center [1132, 103] width 8 height 8
checkbox input "true"
click at [1344, 147] on link "Add selected" at bounding box center [1355, 143] width 69 height 22
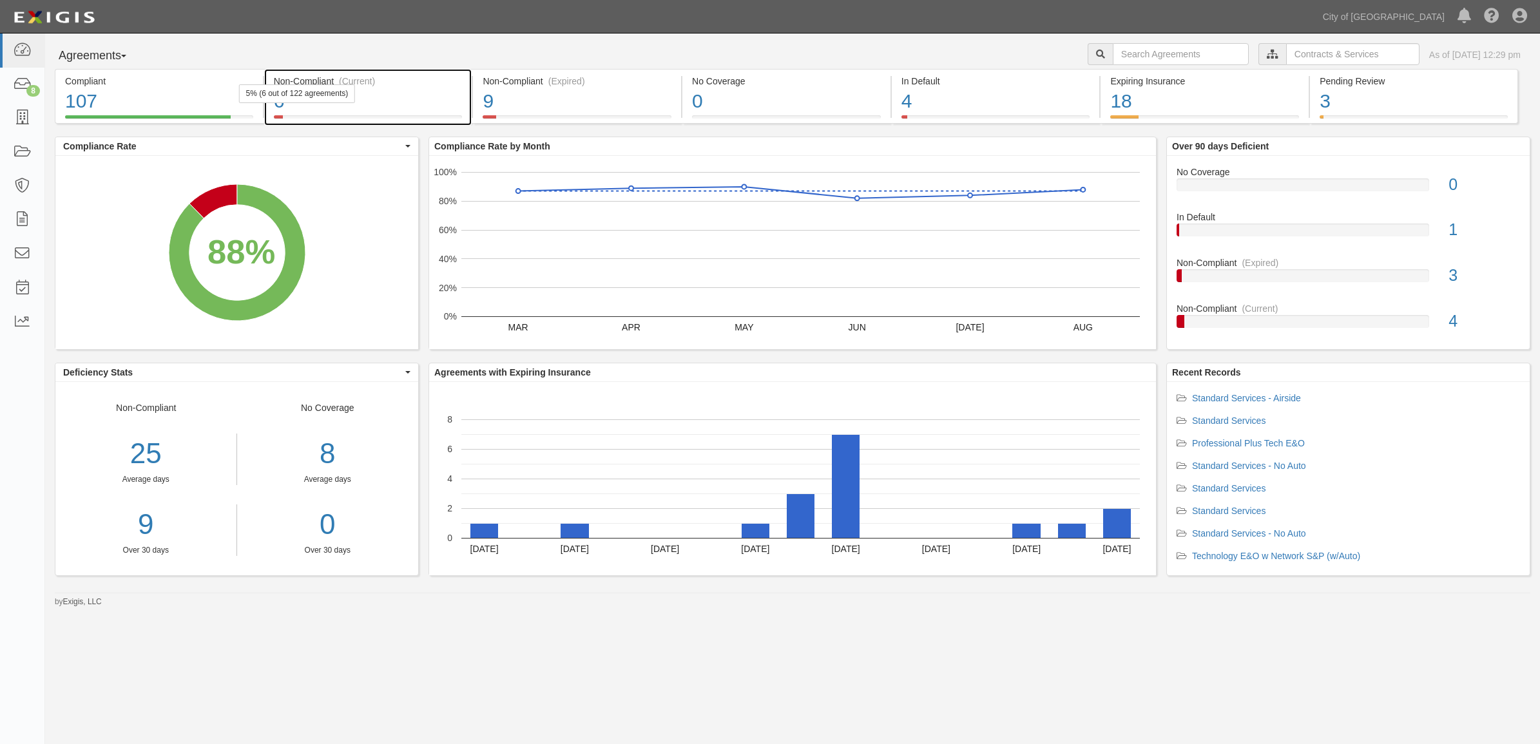
click at [330, 99] on div "5% (6 out of 122 agreements)" at bounding box center [296, 93] width 117 height 19
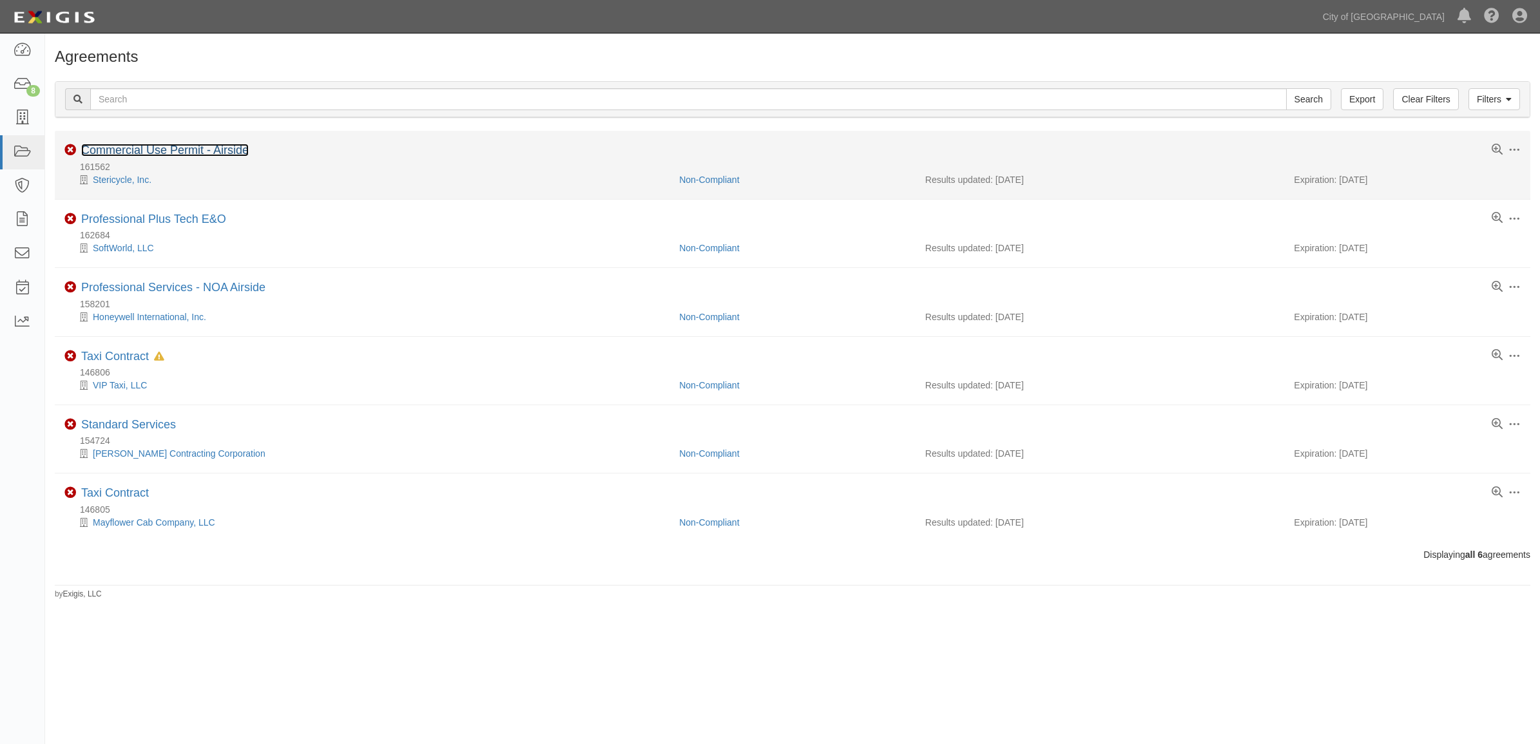
click at [165, 157] on link "Commercial Use Permit - Airside" at bounding box center [165, 150] width 168 height 13
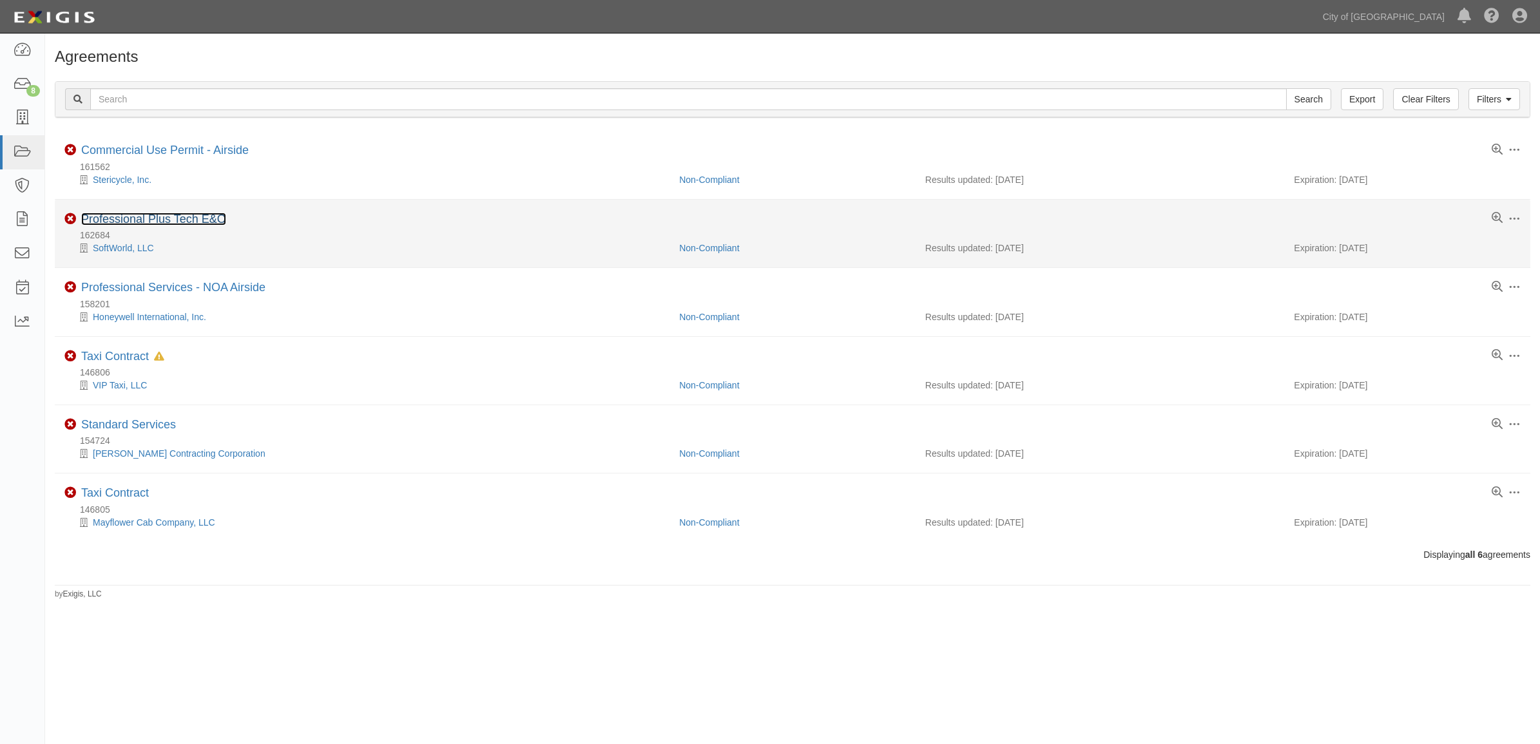
click at [137, 214] on link "Professional Plus Tech E&O" at bounding box center [153, 219] width 145 height 13
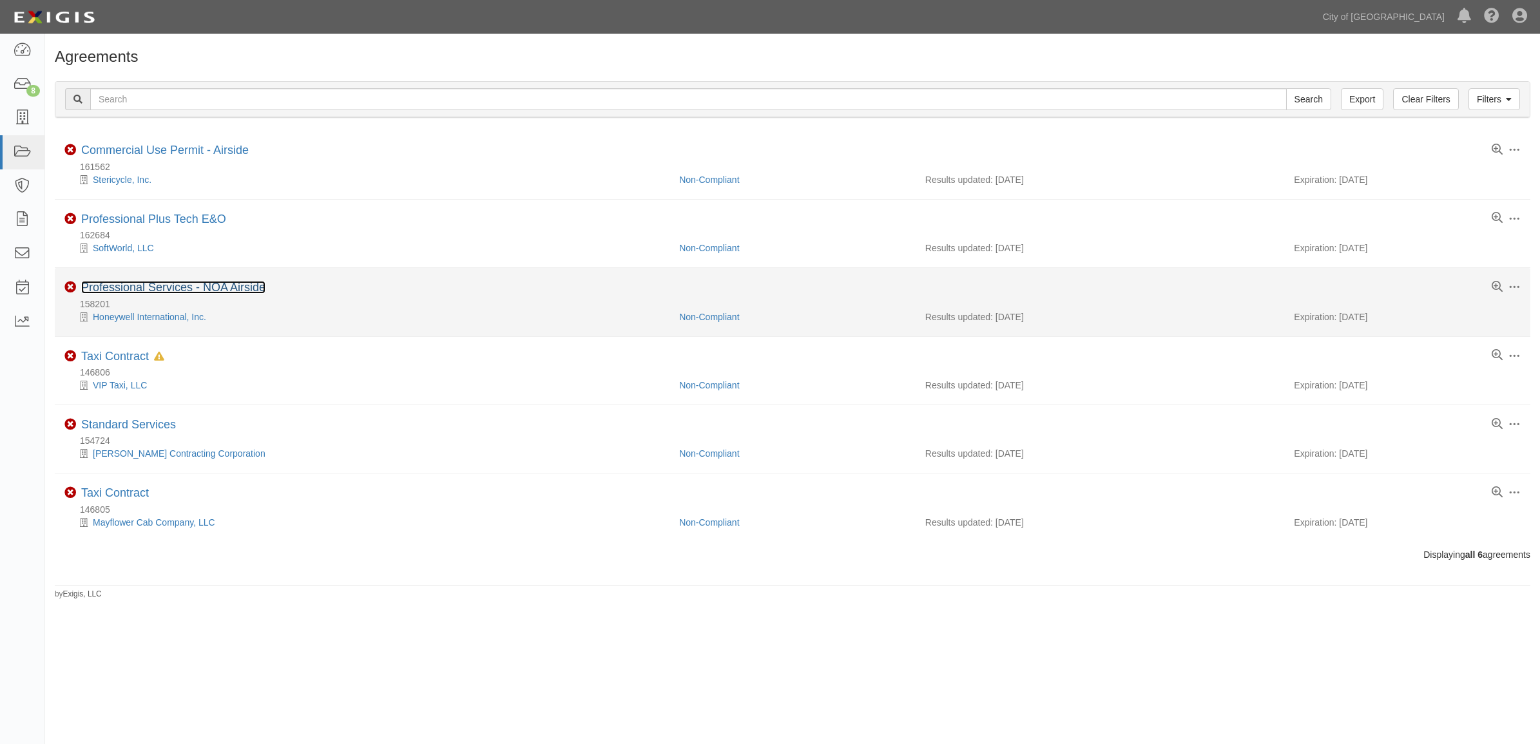
click at [159, 291] on link "Professional Services - NOA Airside" at bounding box center [173, 287] width 184 height 13
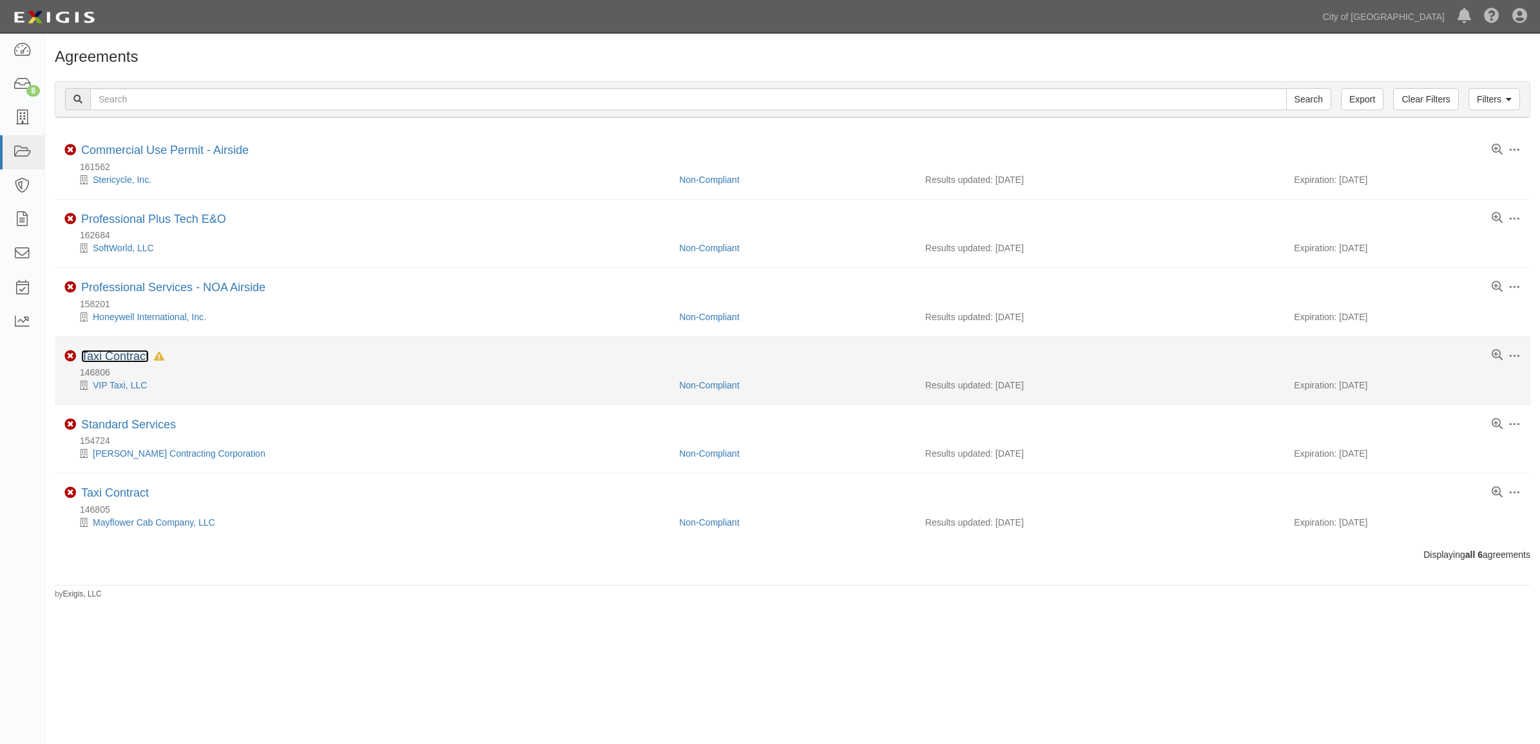
click at [101, 353] on link "Taxi Contract" at bounding box center [115, 356] width 68 height 13
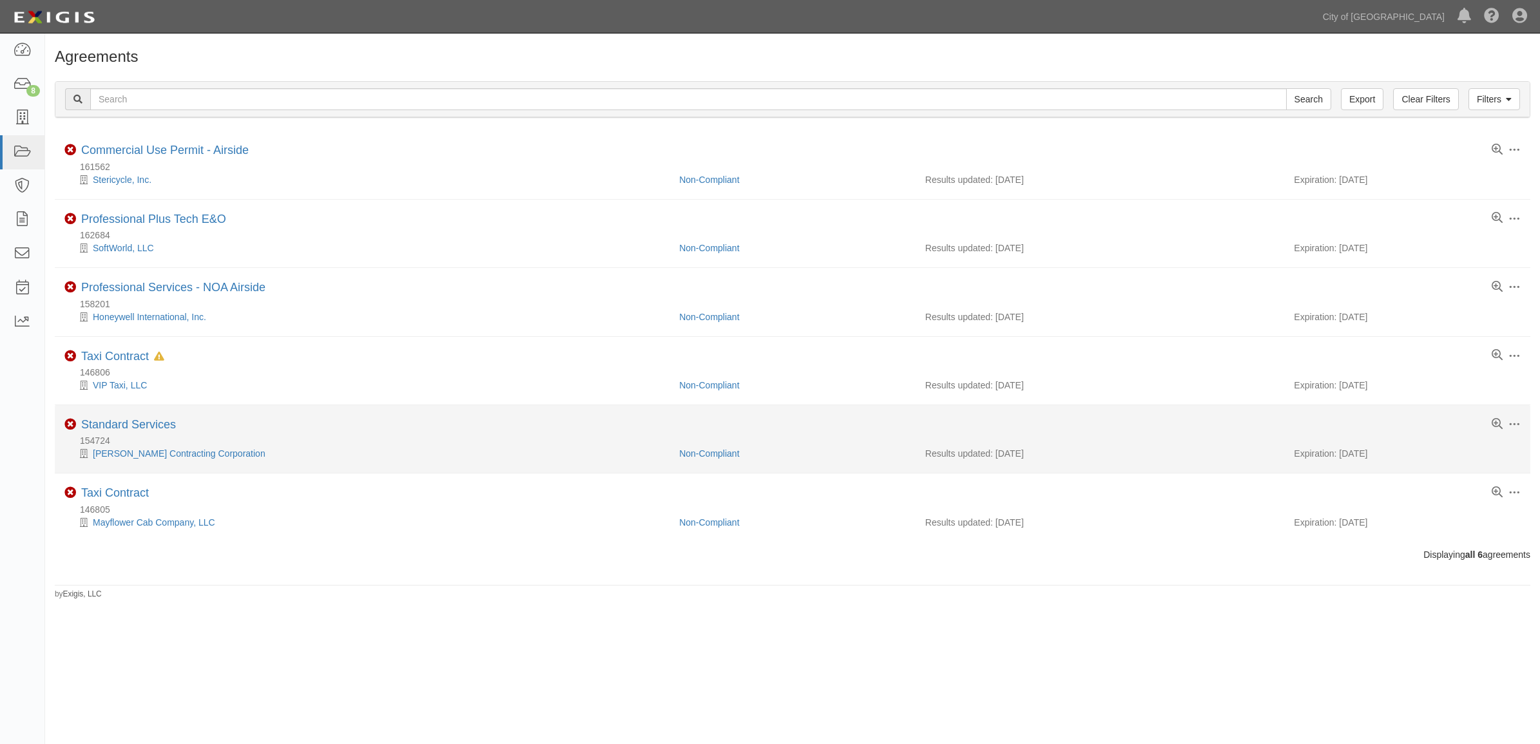
click at [104, 420] on li "Toggle Agreement Dropdown Edit Log activity Add task Send message Archive Non-C…" at bounding box center [793, 439] width 1476 height 68
click at [104, 426] on link "Standard Services" at bounding box center [128, 424] width 95 height 13
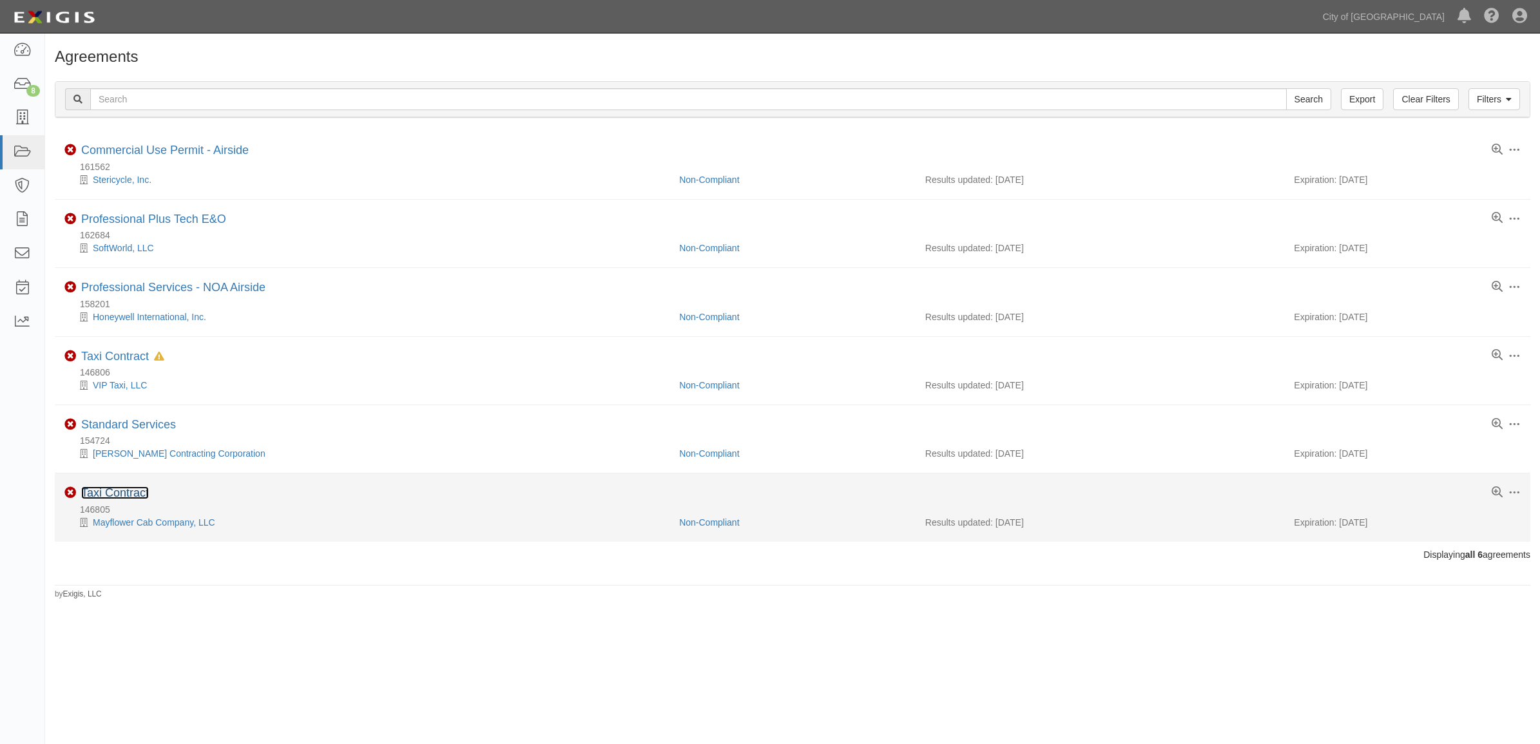
click at [106, 496] on link "Taxi Contract" at bounding box center [115, 493] width 68 height 13
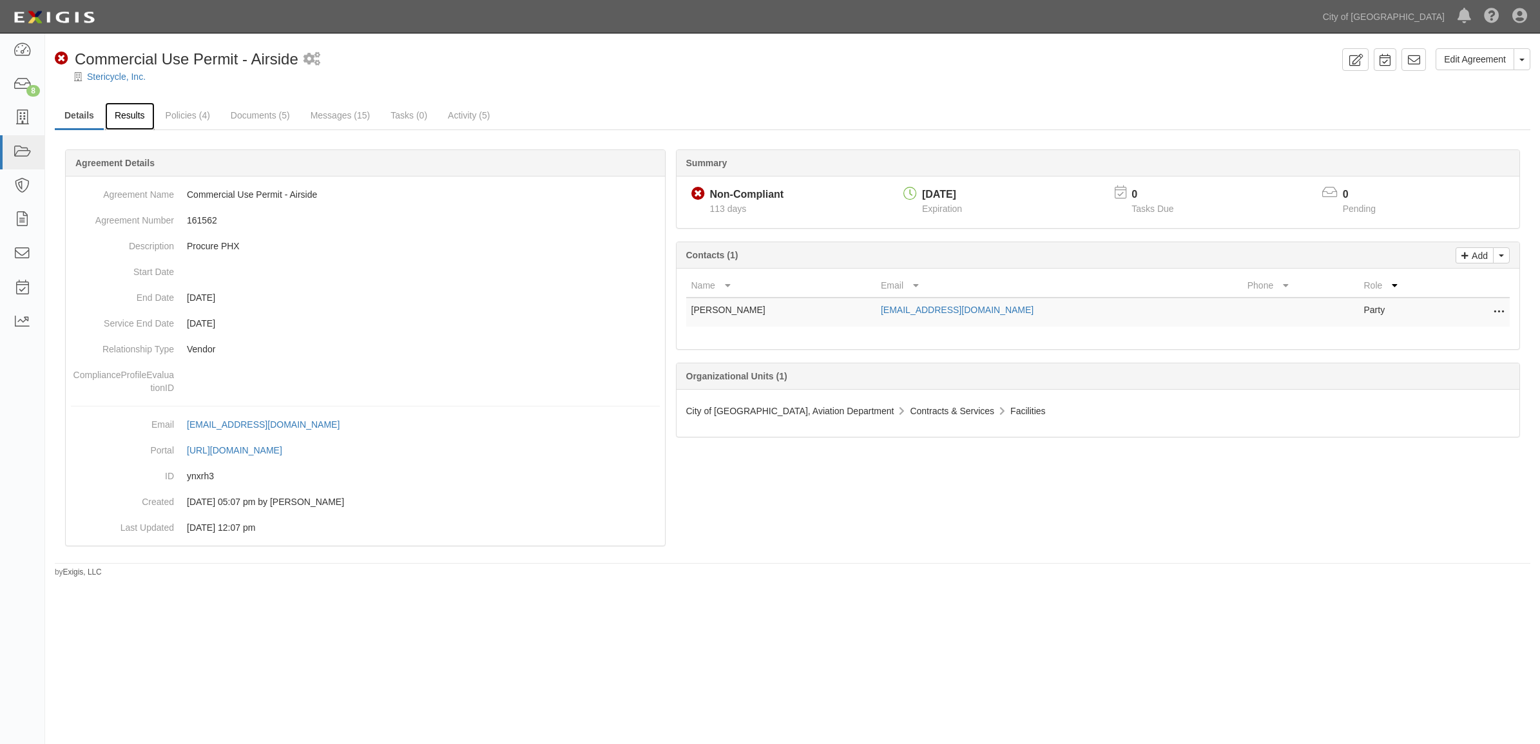
click at [140, 107] on link "Results" at bounding box center [130, 116] width 50 height 28
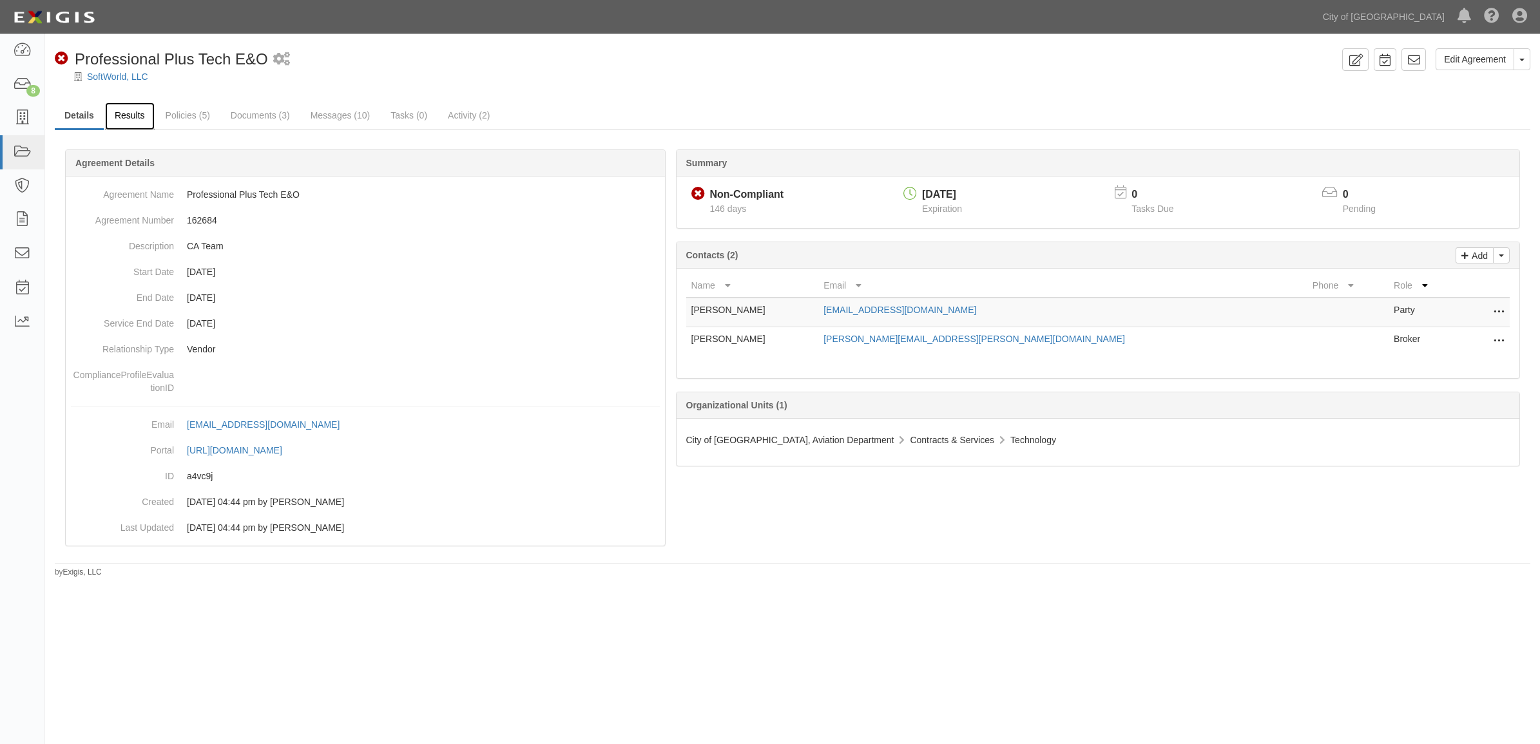
click at [127, 120] on link "Results" at bounding box center [130, 116] width 50 height 28
click at [134, 115] on link "Results" at bounding box center [130, 116] width 50 height 28
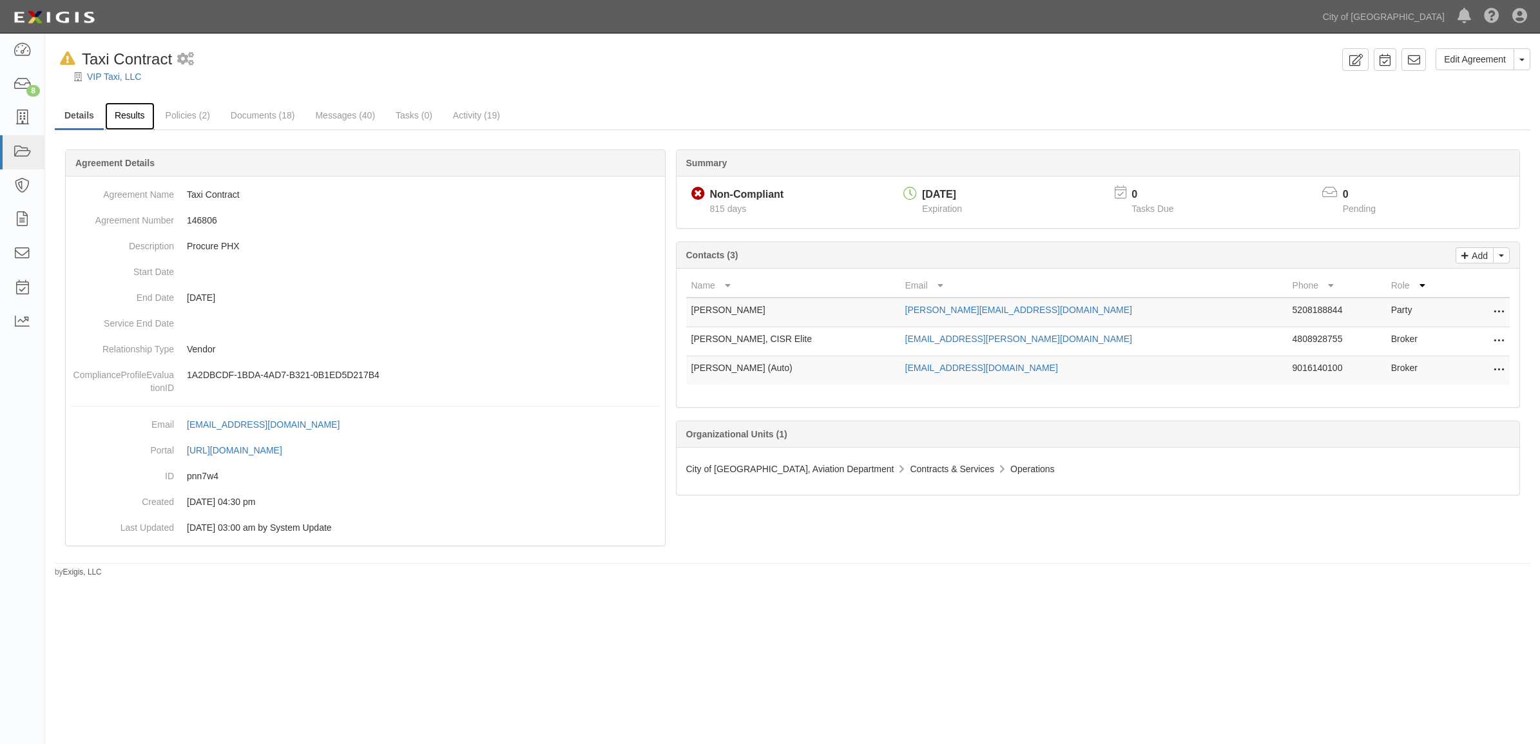
click at [136, 113] on link "Results" at bounding box center [130, 116] width 50 height 28
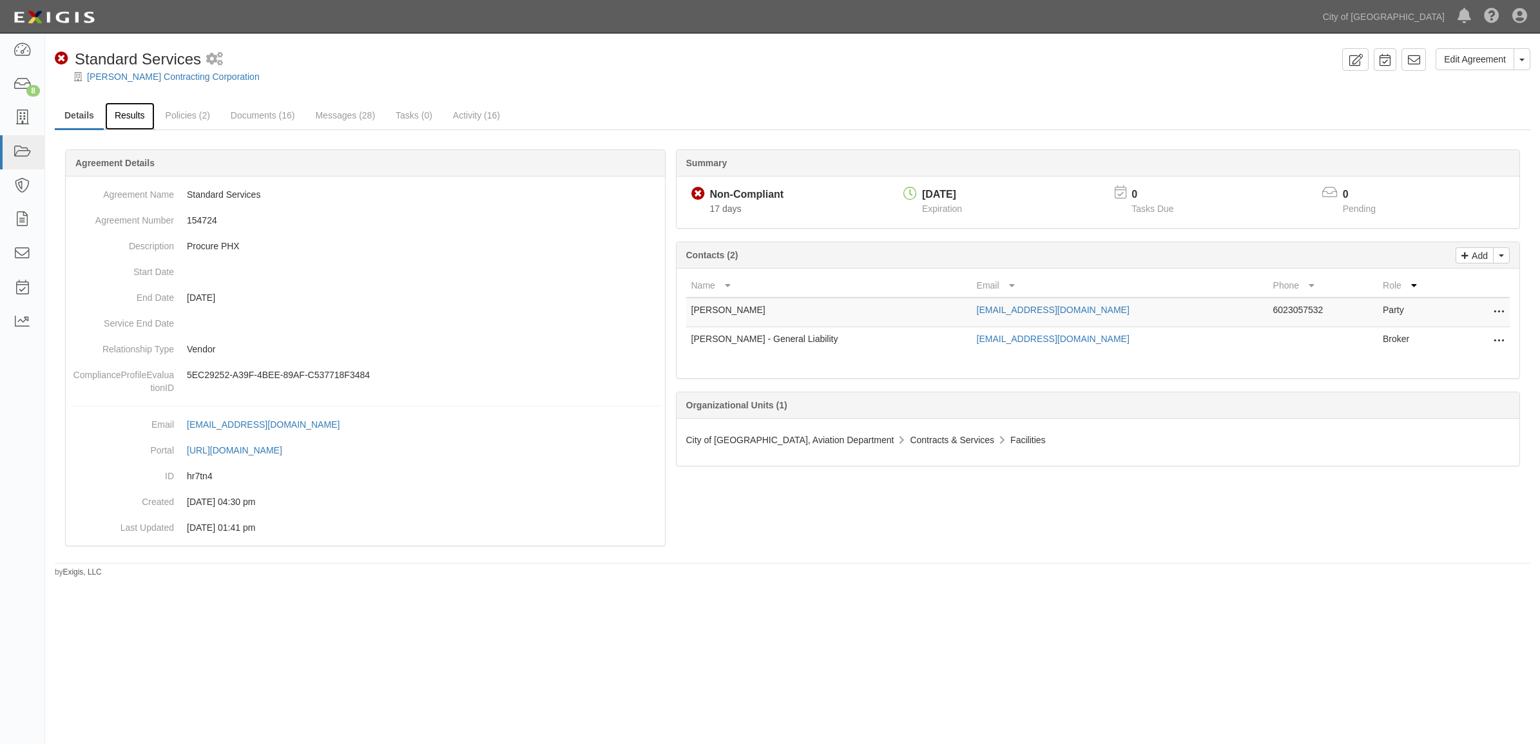
click at [110, 115] on link "Results" at bounding box center [130, 116] width 50 height 28
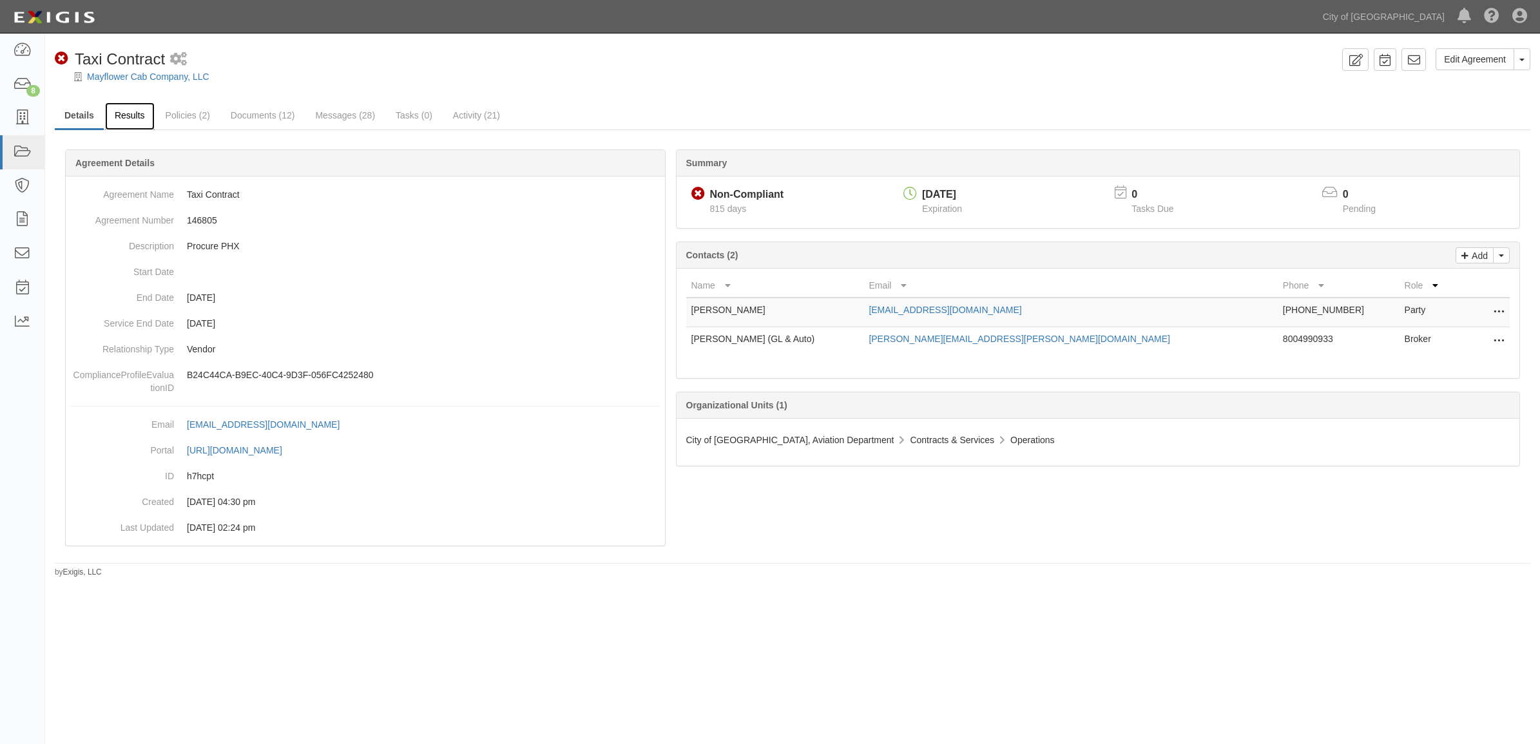
click at [145, 121] on link "Results" at bounding box center [130, 116] width 50 height 28
